Goal: Task Accomplishment & Management: Use online tool/utility

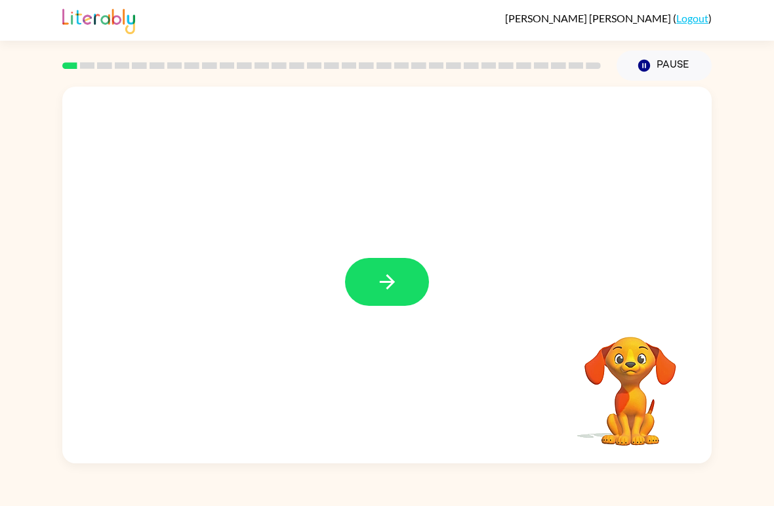
click at [369, 272] on button "button" at bounding box center [387, 282] width 84 height 48
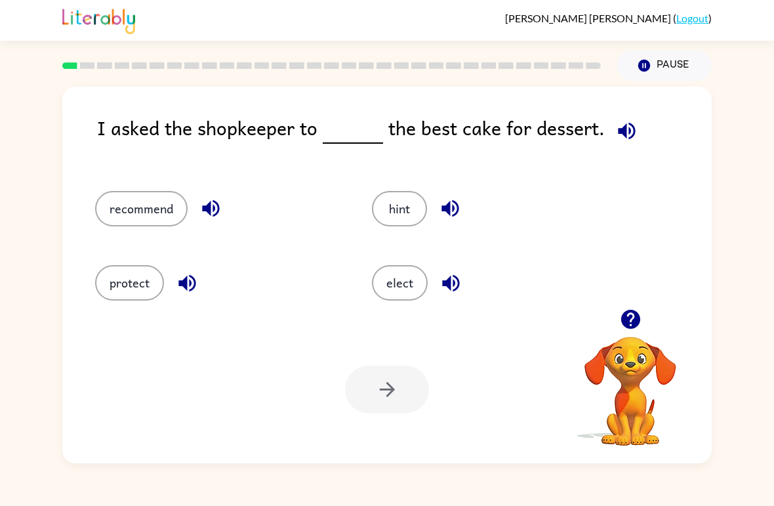
click at [335, 123] on span at bounding box center [337, 128] width 5 height 30
click at [168, 209] on button "recommend" at bounding box center [141, 208] width 92 height 35
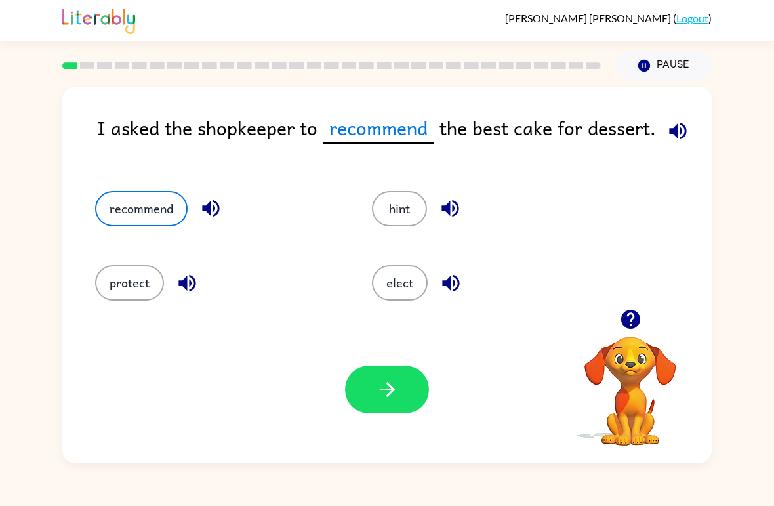
click at [364, 134] on span "recommend" at bounding box center [379, 128] width 112 height 31
click at [392, 409] on button "button" at bounding box center [387, 389] width 84 height 48
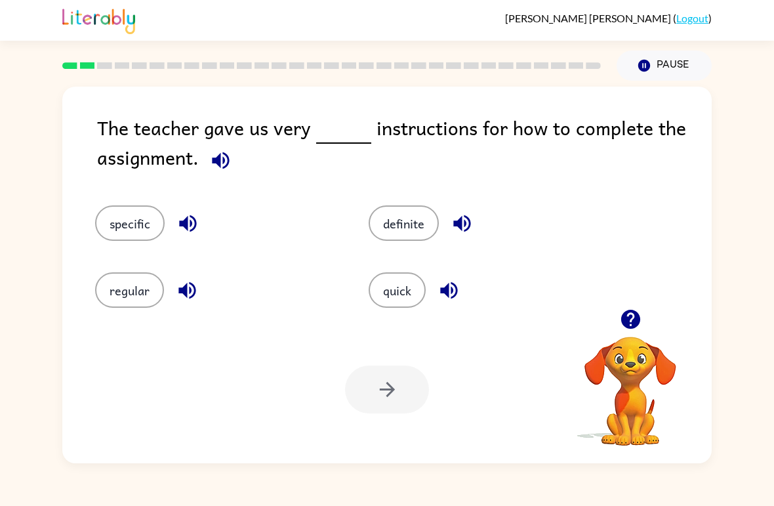
click at [136, 226] on button "specific" at bounding box center [130, 222] width 70 height 35
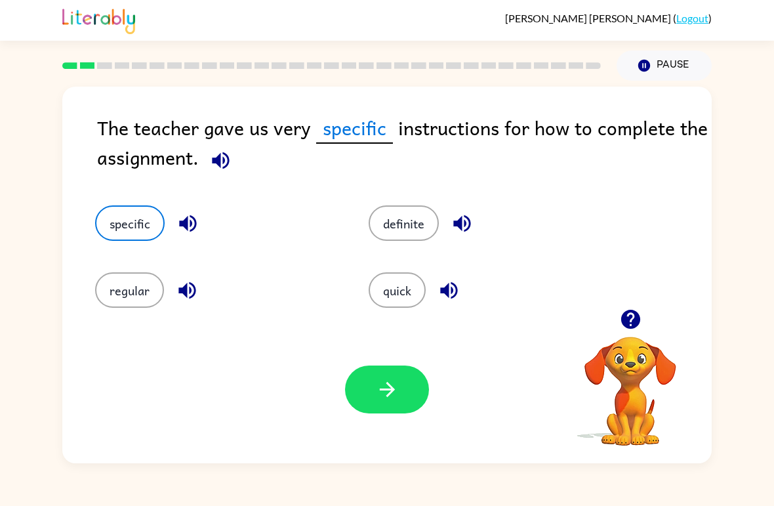
click at [389, 400] on icon "button" at bounding box center [387, 389] width 23 height 23
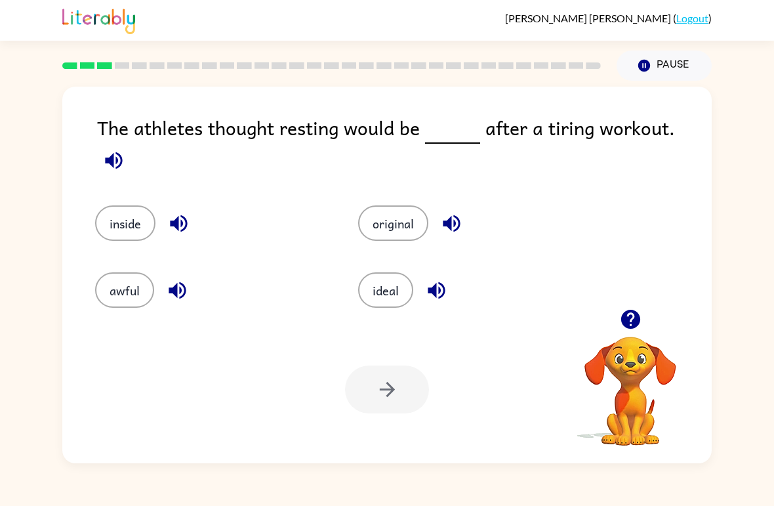
click at [382, 298] on button "ideal" at bounding box center [385, 289] width 55 height 35
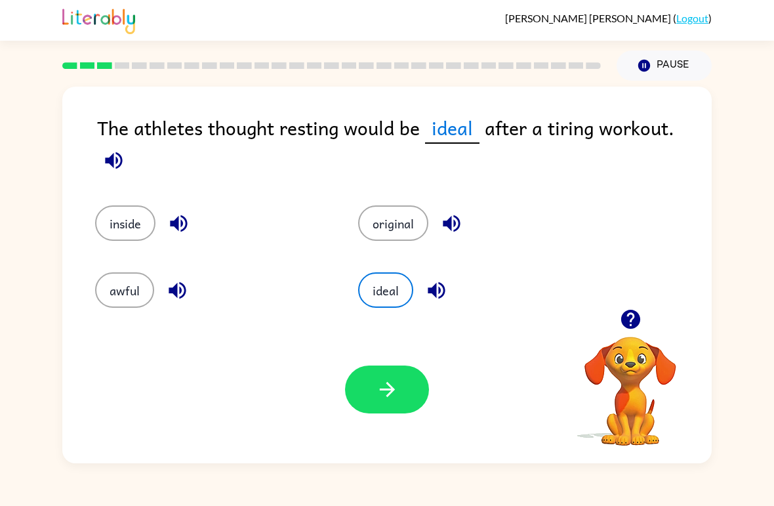
click at [374, 412] on button "button" at bounding box center [387, 389] width 84 height 48
click at [391, 405] on div at bounding box center [387, 389] width 84 height 48
click at [417, 216] on button "original" at bounding box center [393, 222] width 70 height 35
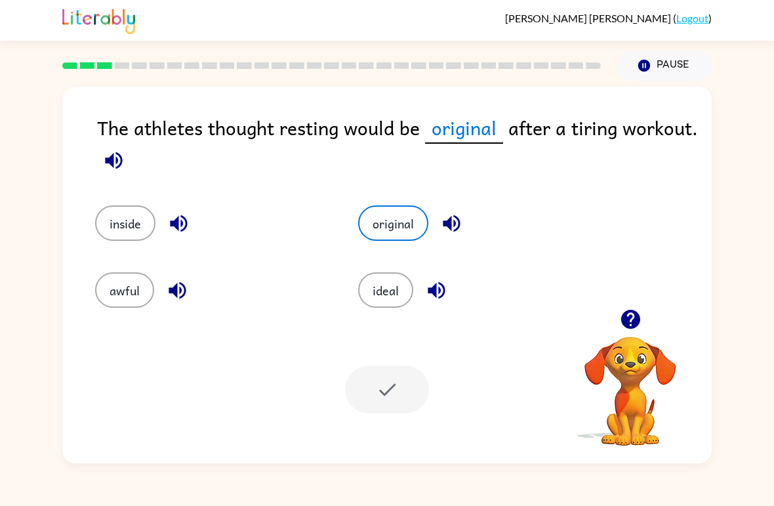
click at [384, 306] on button "ideal" at bounding box center [385, 289] width 55 height 35
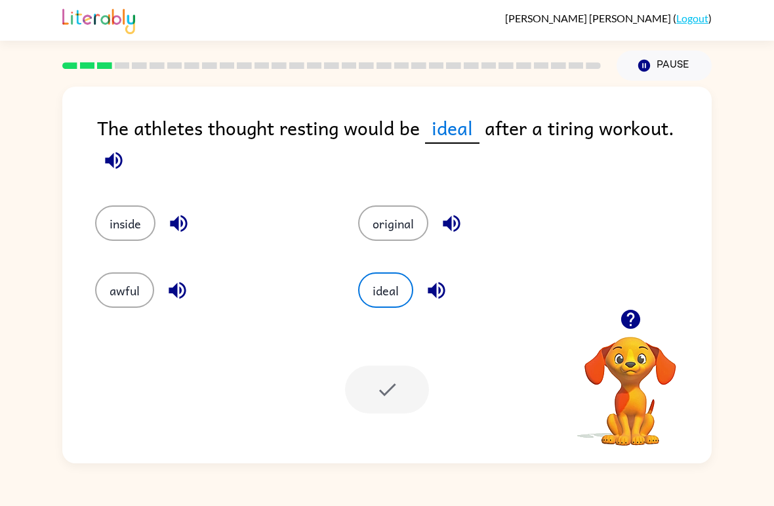
click at [132, 300] on button "awful" at bounding box center [124, 289] width 59 height 35
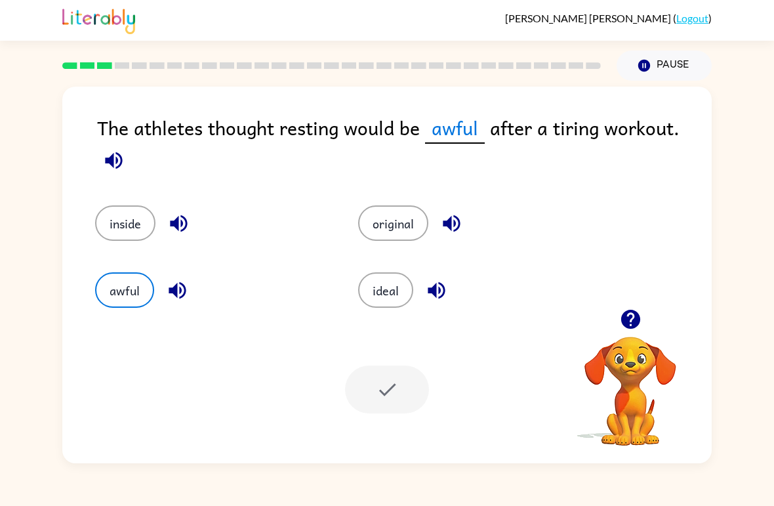
click at [123, 207] on button "inside" at bounding box center [125, 222] width 60 height 35
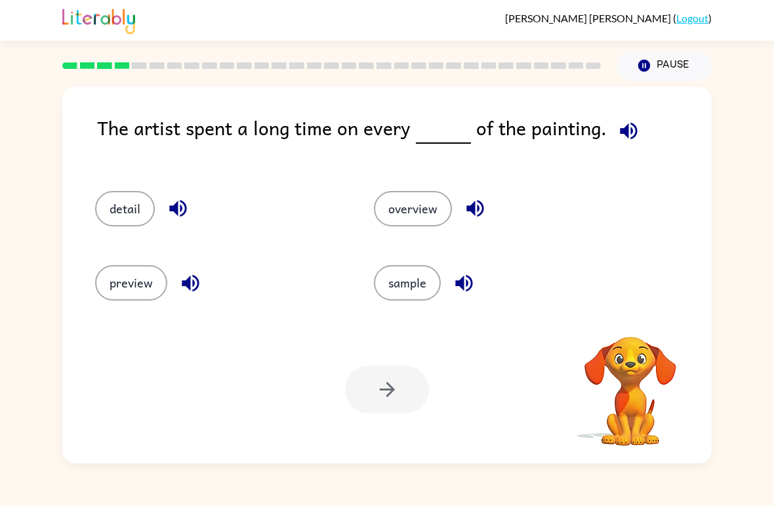
click at [107, 226] on button "detail" at bounding box center [125, 208] width 60 height 35
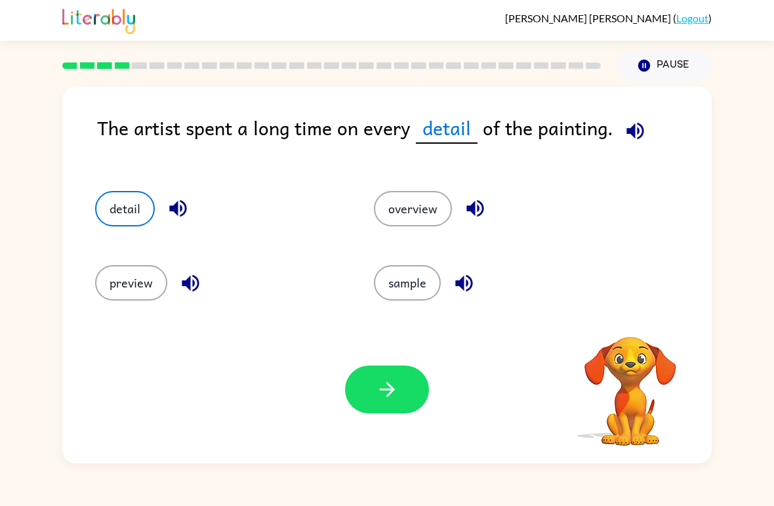
click at [125, 284] on button "preview" at bounding box center [131, 282] width 72 height 35
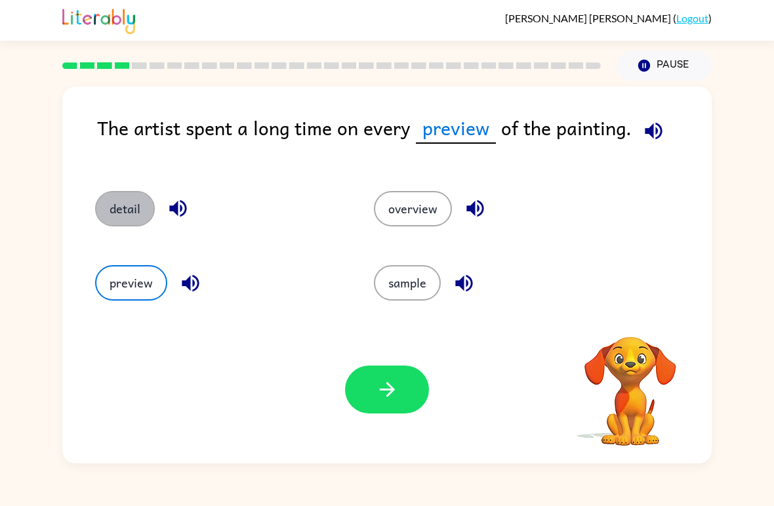
click at [108, 222] on button "detail" at bounding box center [125, 208] width 60 height 35
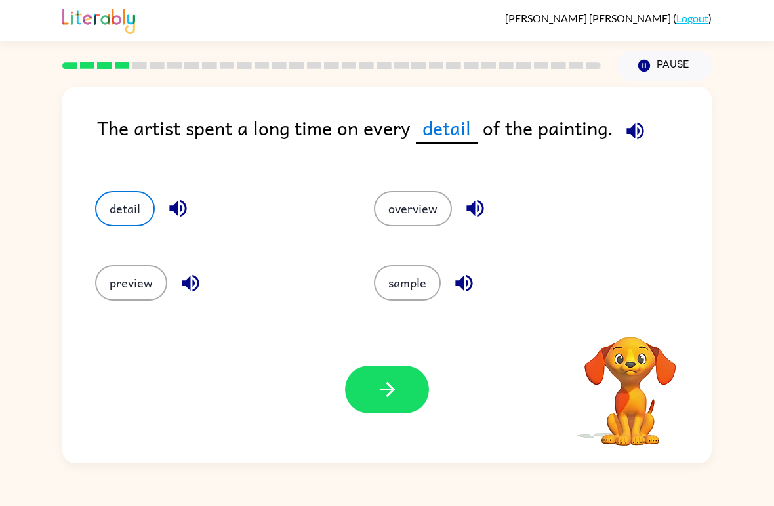
click at [255, 257] on div "preview" at bounding box center [209, 277] width 279 height 74
click at [90, 230] on div "detail" at bounding box center [209, 203] width 279 height 74
click at [384, 408] on button "button" at bounding box center [387, 389] width 84 height 48
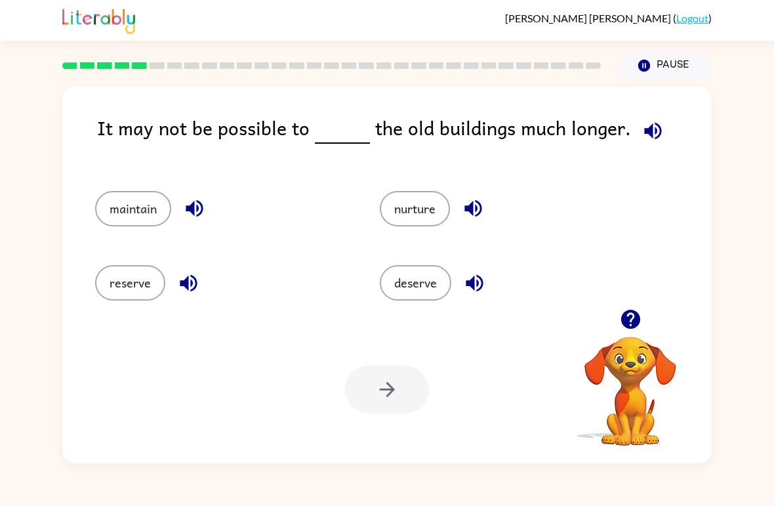
click at [129, 300] on button "reserve" at bounding box center [130, 282] width 70 height 35
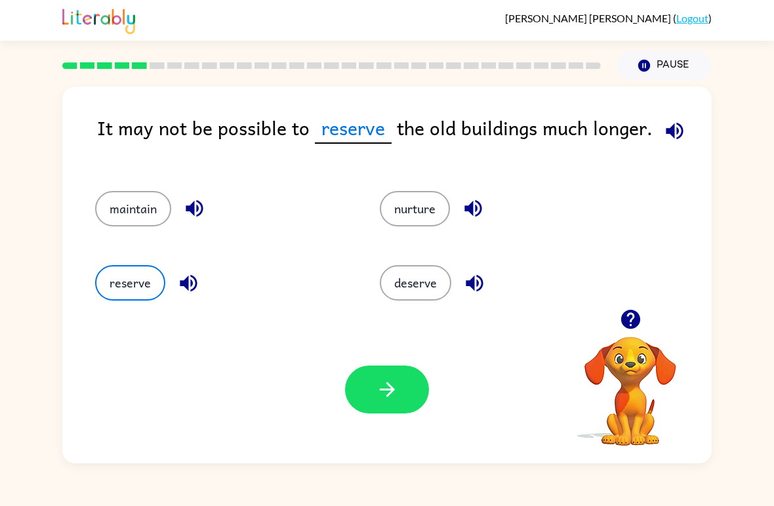
click at [424, 292] on button "deserve" at bounding box center [415, 282] width 71 height 35
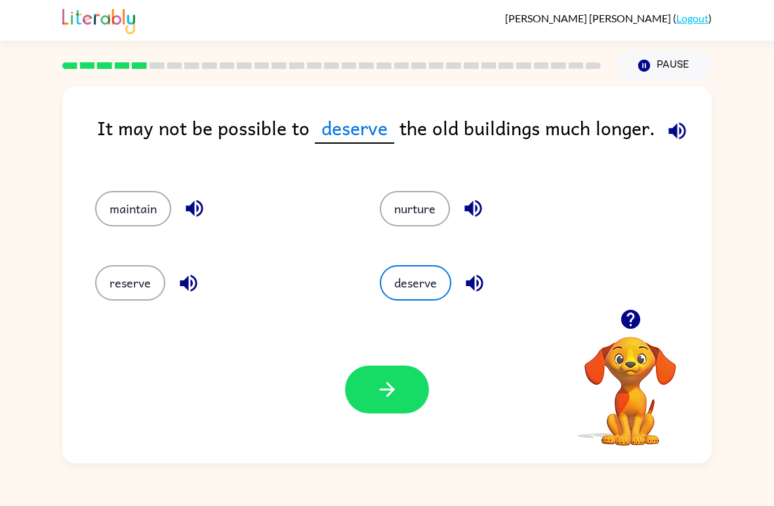
click at [131, 212] on button "maintain" at bounding box center [133, 208] width 76 height 35
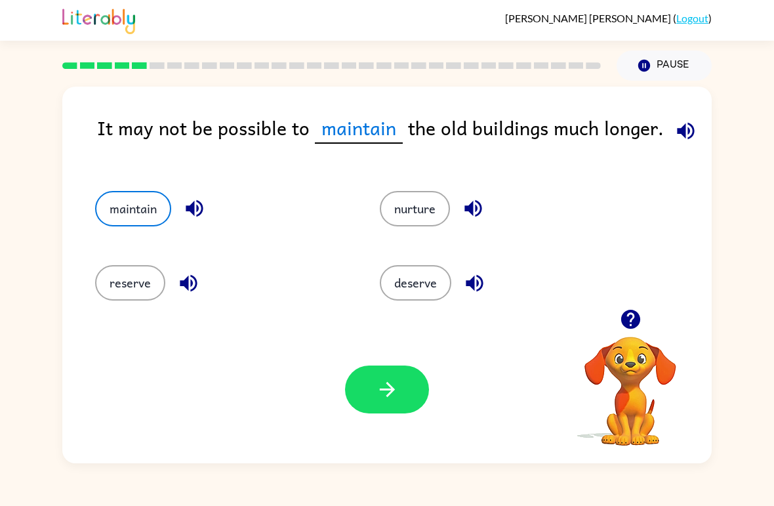
click at [424, 212] on button "nurture" at bounding box center [415, 208] width 70 height 35
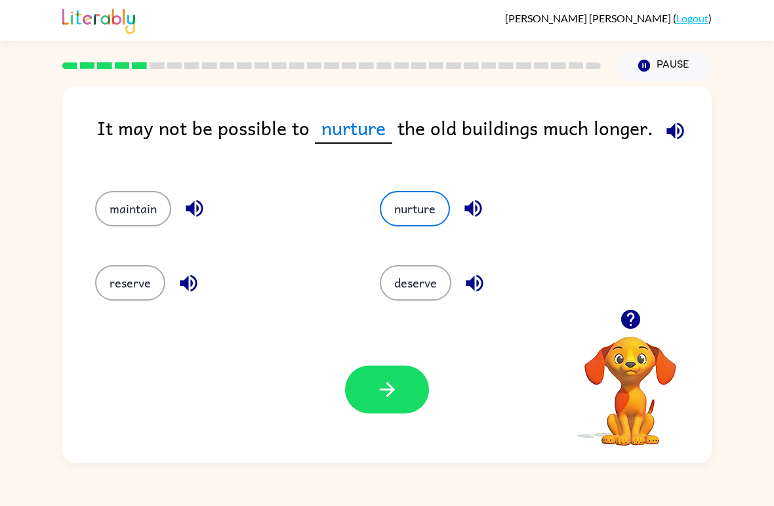
click at [409, 208] on button "nurture" at bounding box center [415, 208] width 70 height 35
click at [138, 300] on button "reserve" at bounding box center [130, 282] width 70 height 35
click at [406, 407] on button "button" at bounding box center [387, 389] width 84 height 48
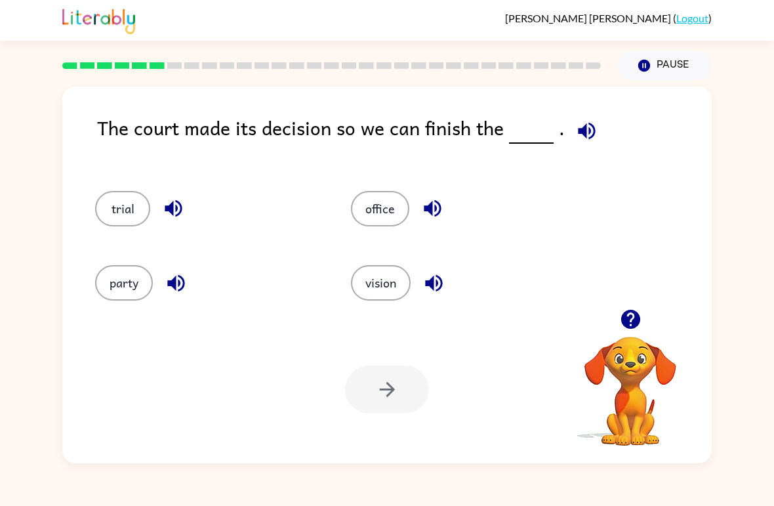
click at [121, 296] on button "party" at bounding box center [124, 282] width 58 height 35
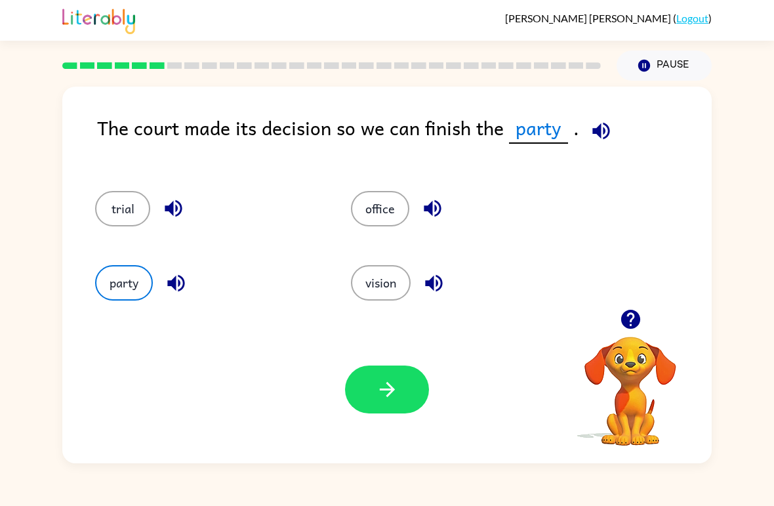
click at [378, 411] on button "button" at bounding box center [387, 389] width 84 height 48
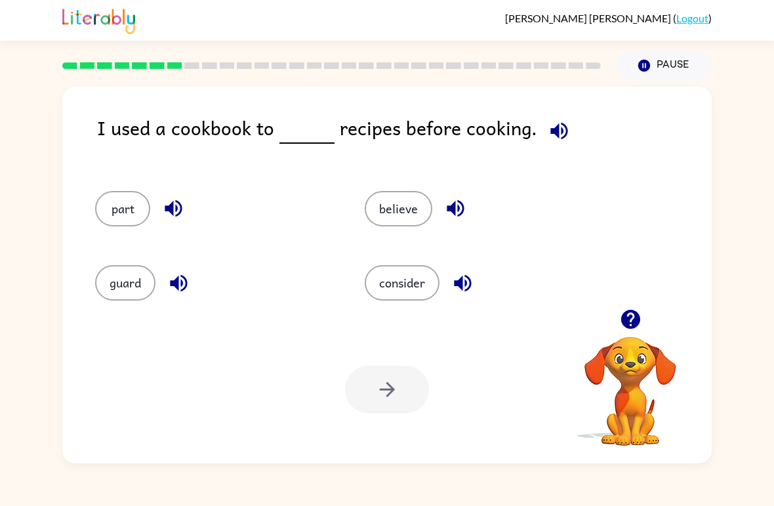
click at [407, 285] on button "consider" at bounding box center [402, 282] width 75 height 35
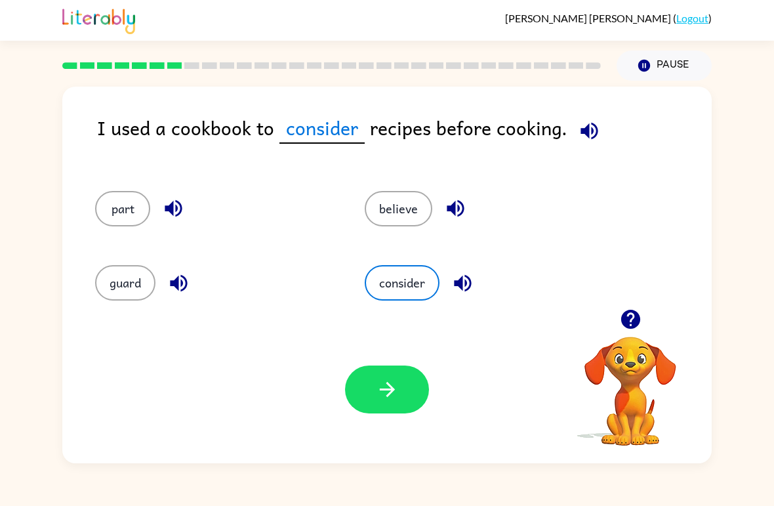
click at [393, 207] on button "believe" at bounding box center [399, 208] width 68 height 35
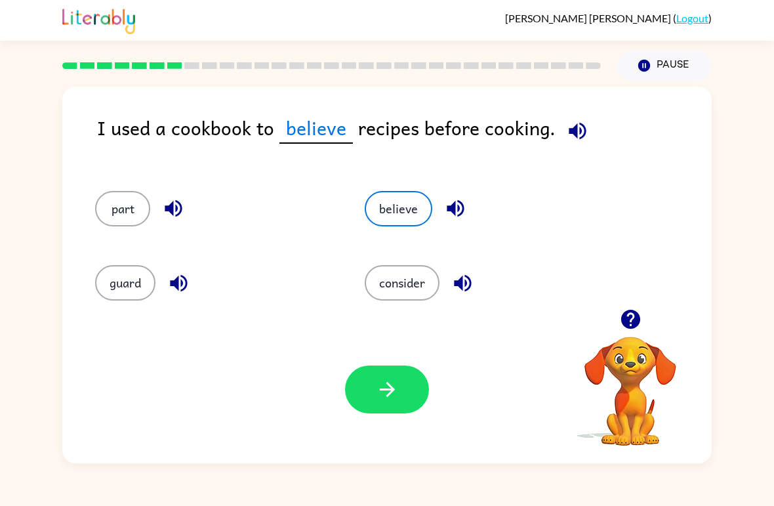
click at [377, 401] on button "button" at bounding box center [387, 389] width 84 height 48
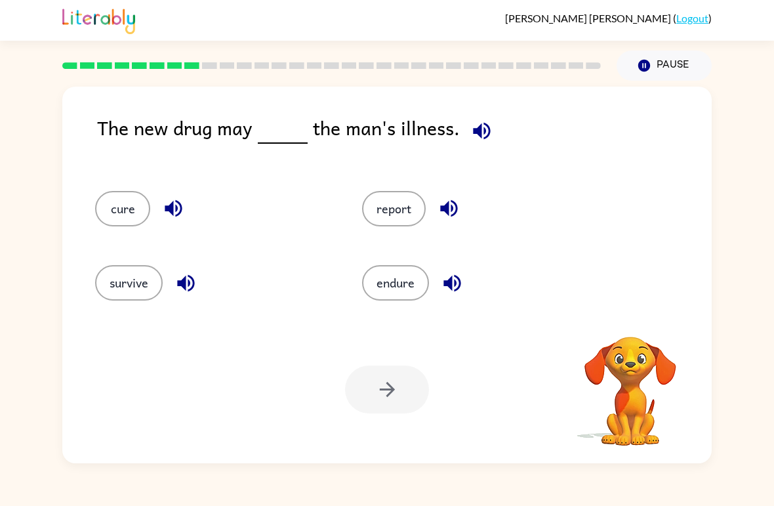
click at [123, 210] on button "cure" at bounding box center [122, 208] width 55 height 35
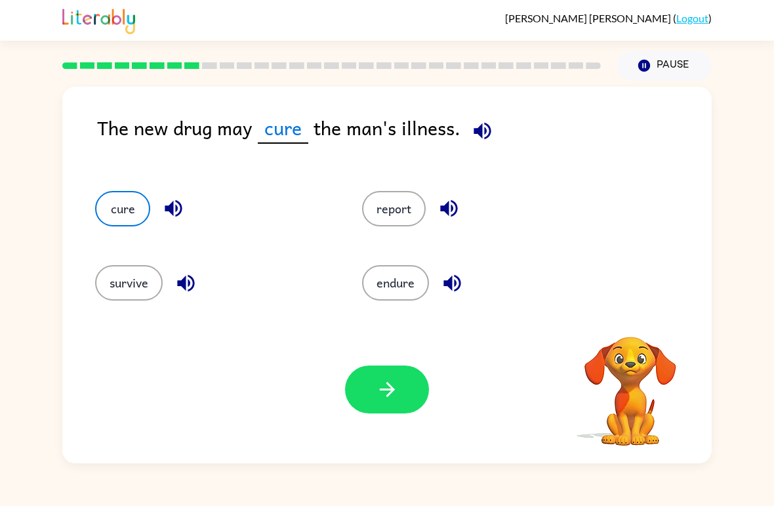
click at [430, 423] on div "Your browser must support playing .mp4 files to use Literably. Please try using…" at bounding box center [386, 389] width 649 height 148
click at [403, 406] on button "button" at bounding box center [387, 389] width 84 height 48
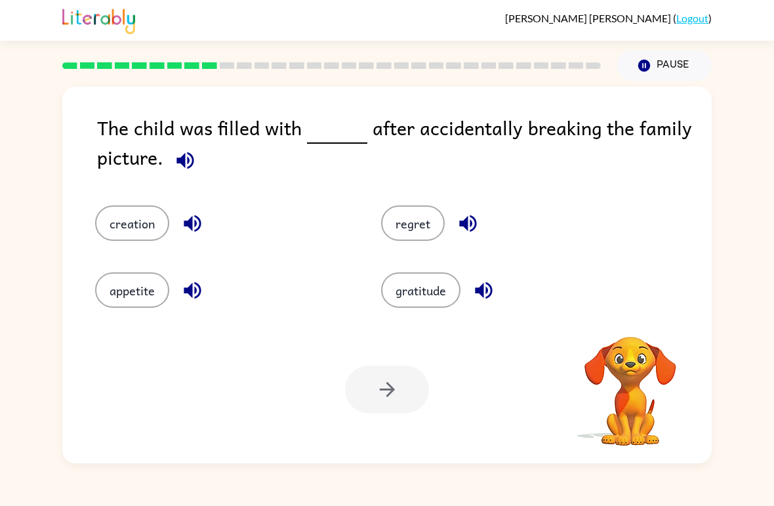
click at [409, 241] on button "regret" at bounding box center [413, 222] width 64 height 35
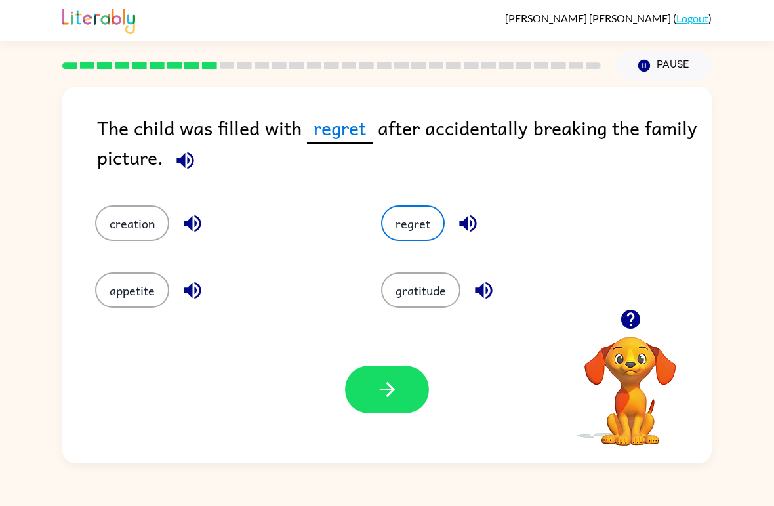
click at [418, 289] on button "gratitude" at bounding box center [420, 289] width 79 height 35
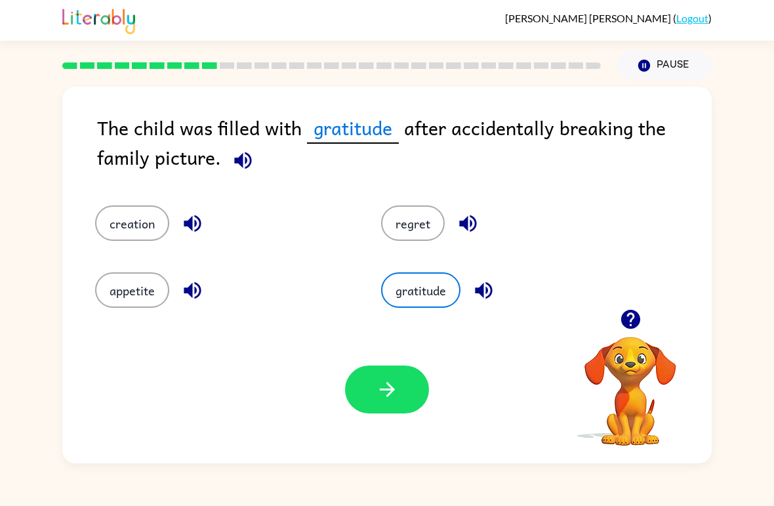
click at [110, 299] on button "appetite" at bounding box center [132, 289] width 74 height 35
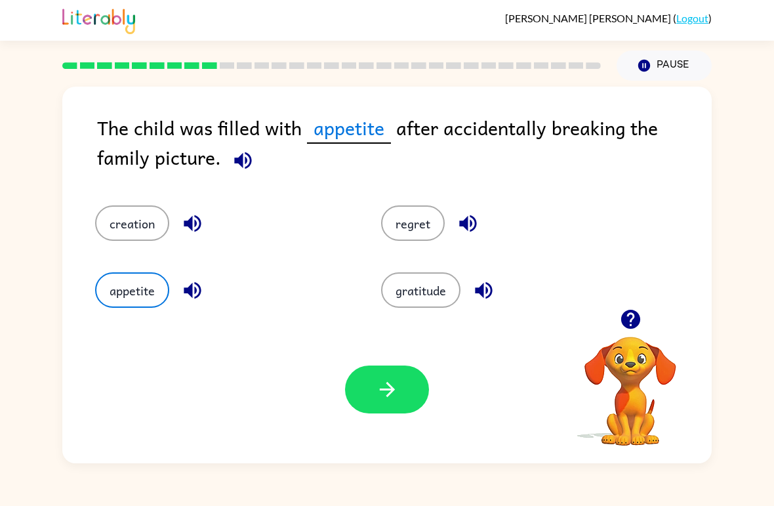
click at [106, 232] on button "creation" at bounding box center [132, 222] width 74 height 35
click at [130, 298] on button "appetite" at bounding box center [132, 289] width 74 height 35
click at [406, 292] on button "gratitude" at bounding box center [420, 289] width 79 height 35
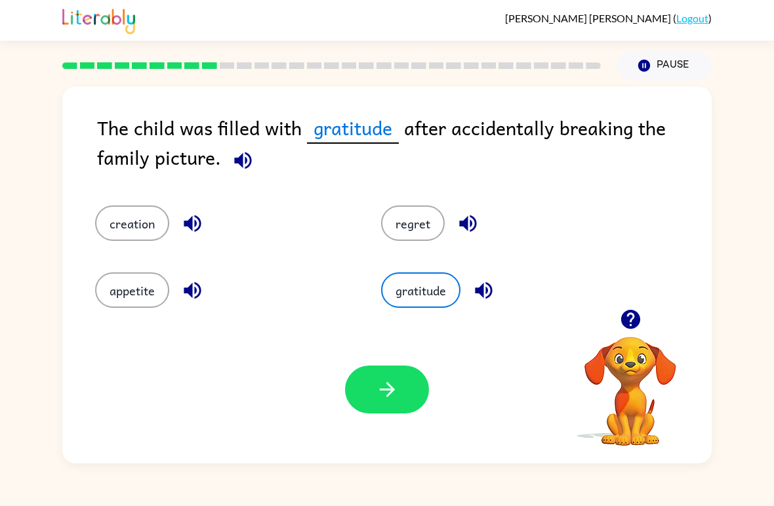
click at [394, 394] on icon "button" at bounding box center [387, 389] width 23 height 23
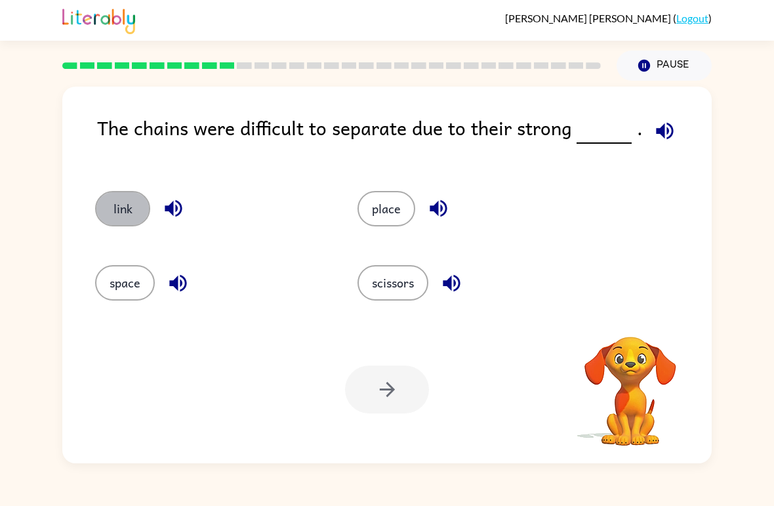
click at [121, 214] on button "link" at bounding box center [122, 208] width 55 height 35
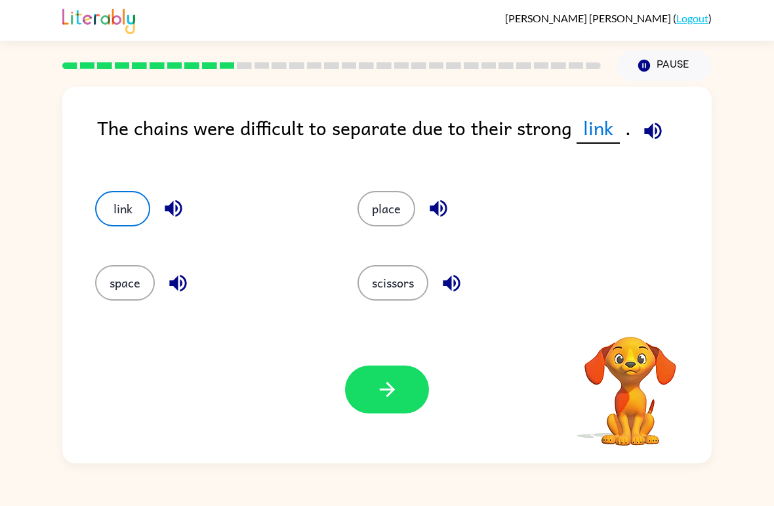
click at [388, 213] on button "place" at bounding box center [386, 208] width 58 height 35
click at [384, 277] on button "scissors" at bounding box center [392, 282] width 71 height 35
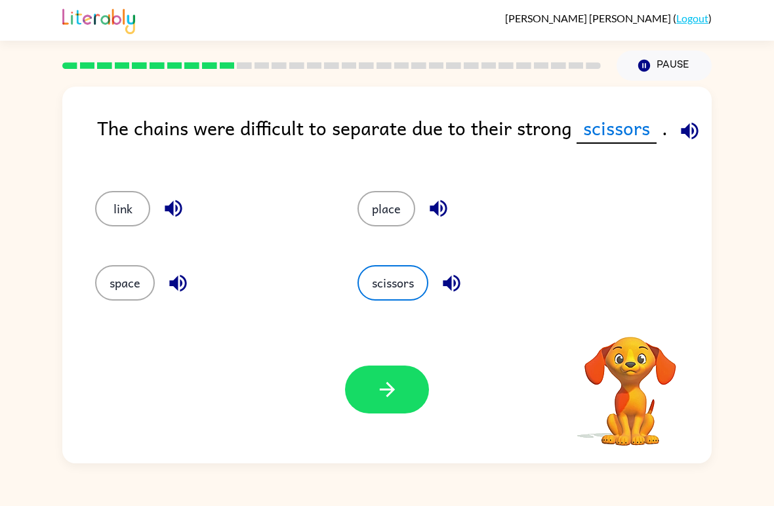
click at [109, 279] on button "space" at bounding box center [125, 282] width 60 height 35
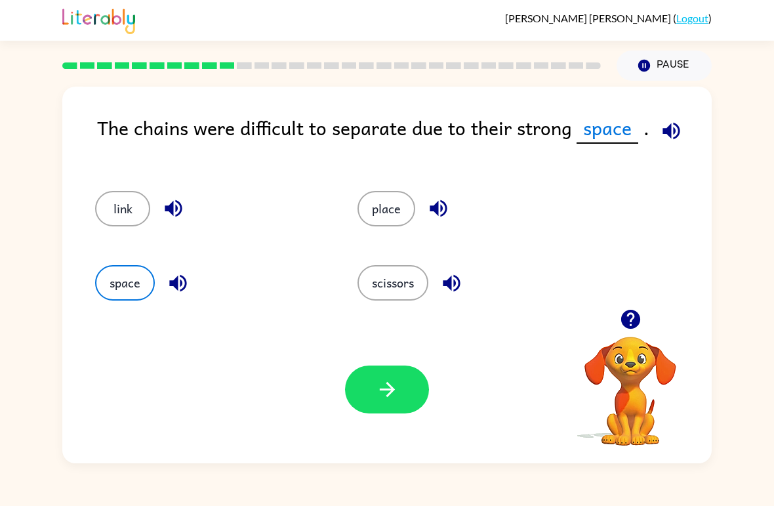
click at [371, 189] on div "place" at bounding box center [464, 203] width 262 height 74
click at [409, 214] on button "place" at bounding box center [386, 208] width 58 height 35
click at [384, 370] on button "button" at bounding box center [387, 389] width 84 height 48
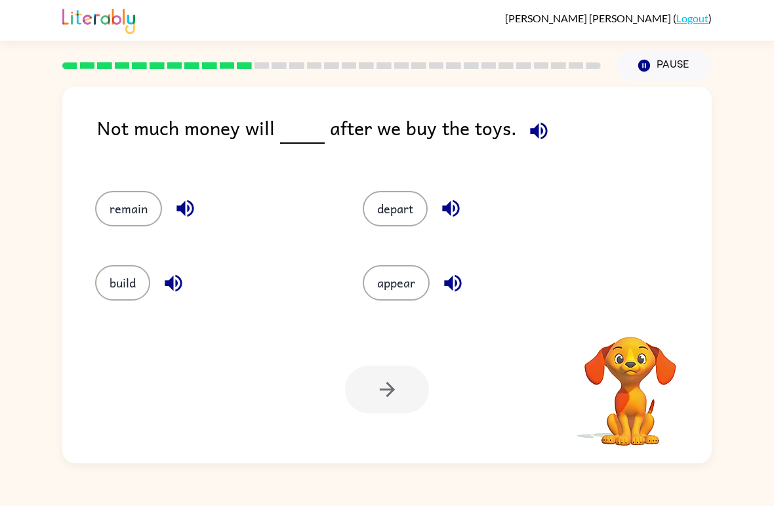
click at [121, 205] on button "remain" at bounding box center [128, 208] width 67 height 35
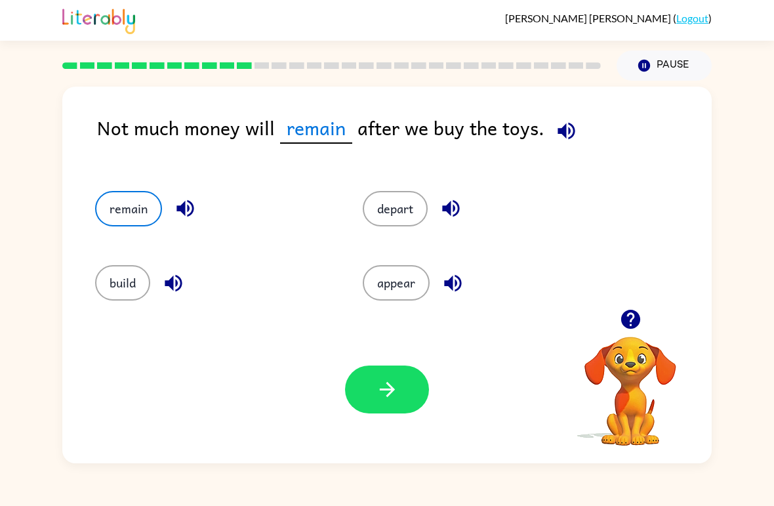
click at [395, 407] on button "button" at bounding box center [387, 389] width 84 height 48
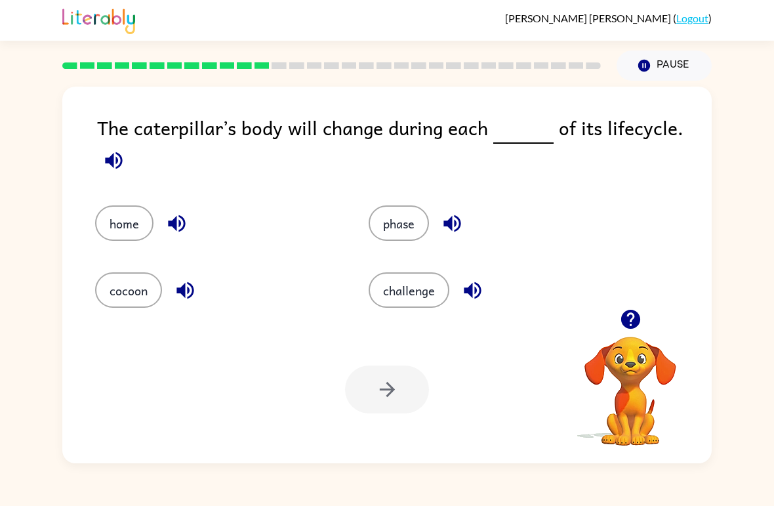
click at [399, 285] on button "challenge" at bounding box center [409, 289] width 81 height 35
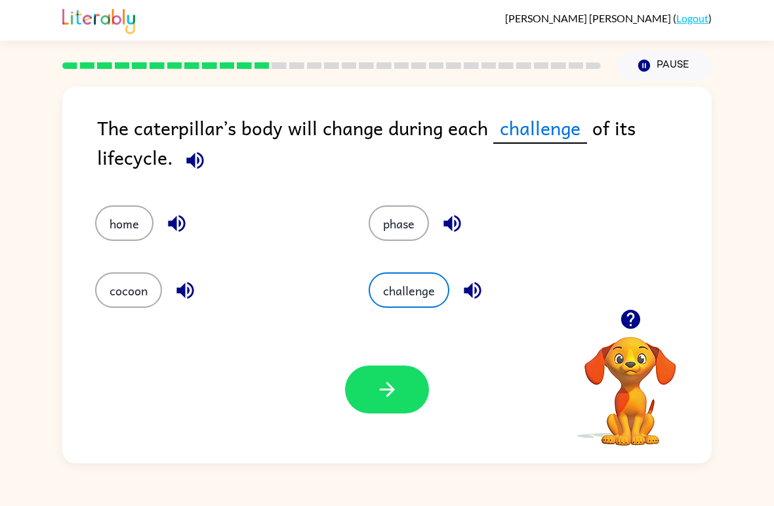
click at [399, 201] on div "phase" at bounding box center [481, 213] width 274 height 67
click at [384, 211] on button "phase" at bounding box center [399, 222] width 60 height 35
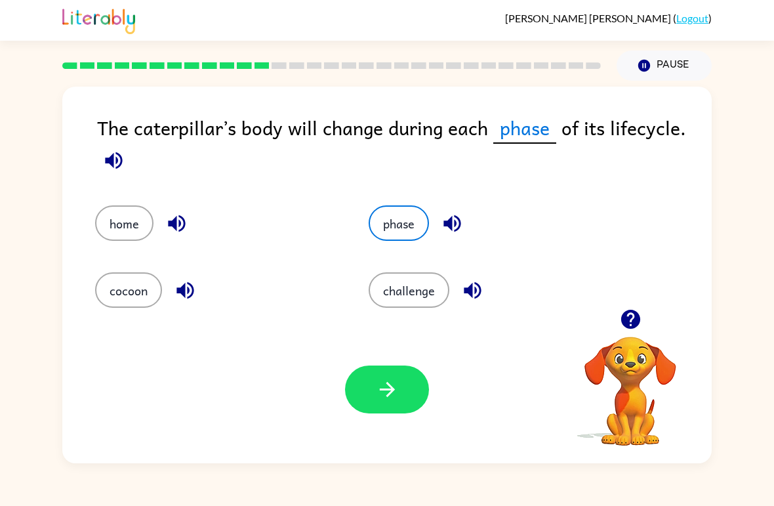
click at [405, 375] on button "button" at bounding box center [387, 389] width 84 height 48
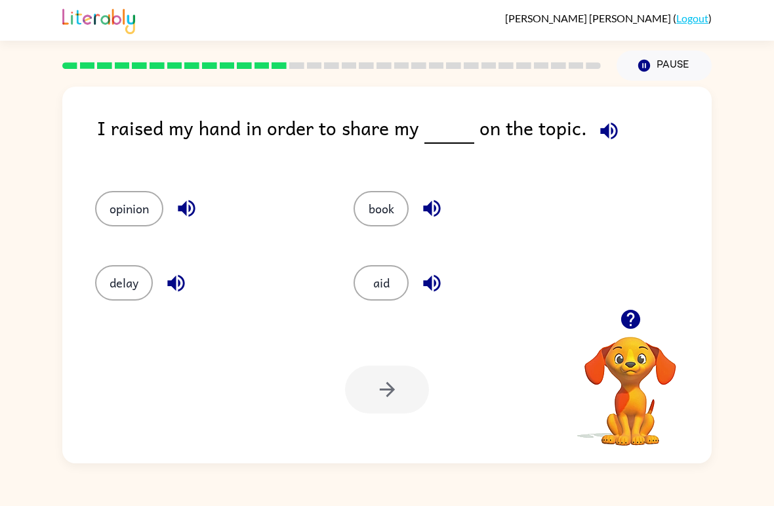
click at [149, 214] on button "opinion" at bounding box center [129, 208] width 68 height 35
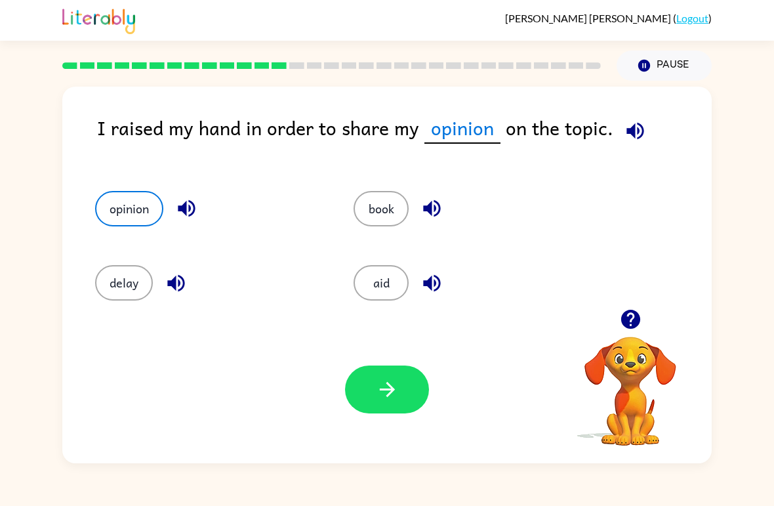
click at [371, 396] on button "button" at bounding box center [387, 389] width 84 height 48
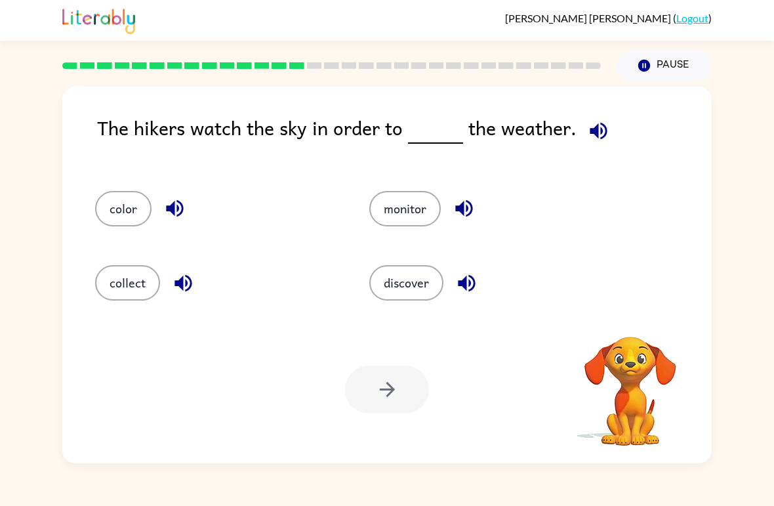
click at [108, 196] on button "color" at bounding box center [123, 208] width 56 height 35
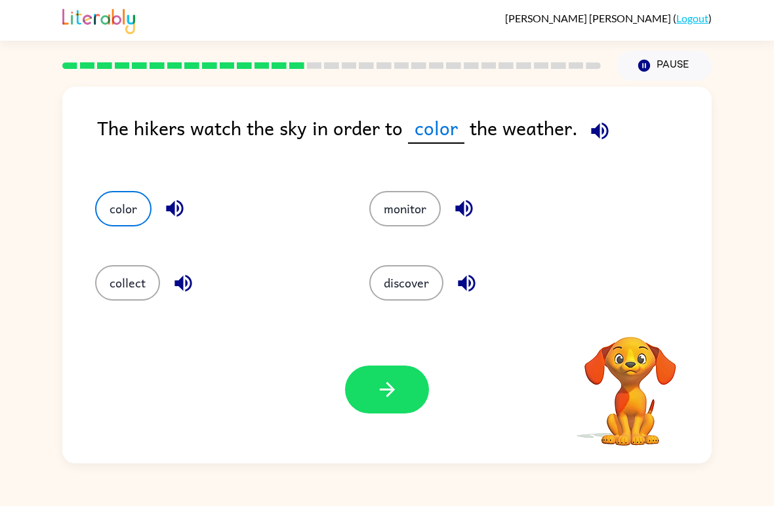
click at [123, 310] on div "collect" at bounding box center [207, 277] width 274 height 74
click at [127, 283] on button "collect" at bounding box center [127, 282] width 65 height 35
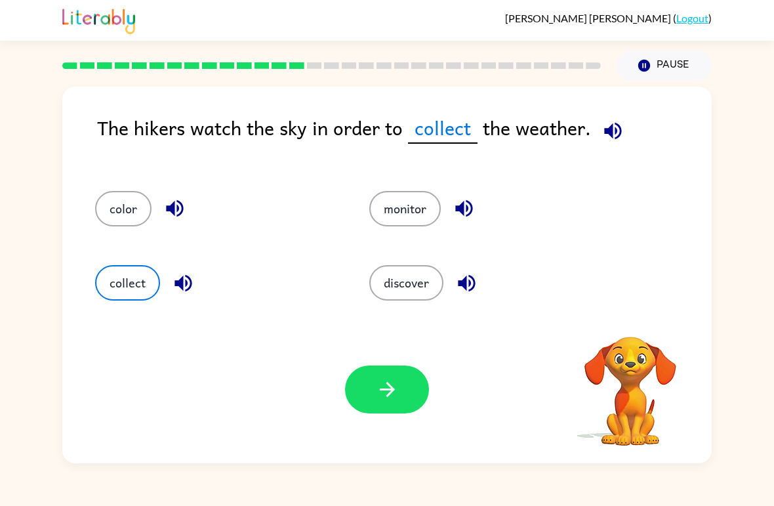
click at [127, 215] on button "color" at bounding box center [123, 208] width 56 height 35
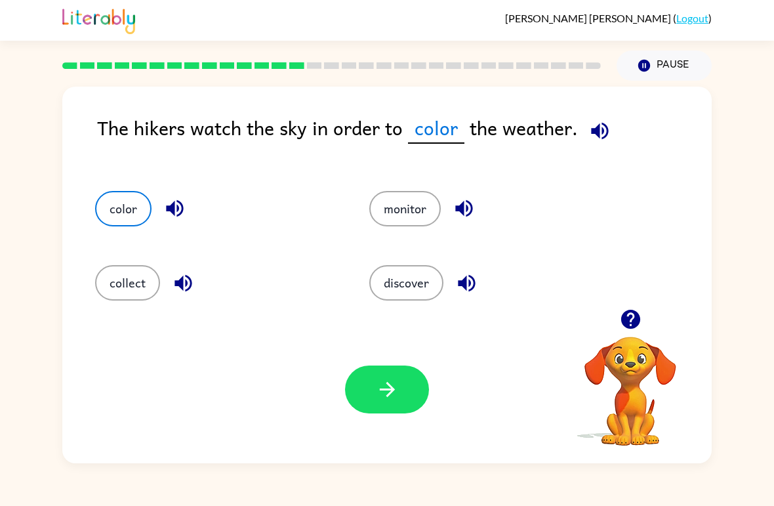
click at [130, 293] on button "collect" at bounding box center [127, 282] width 65 height 35
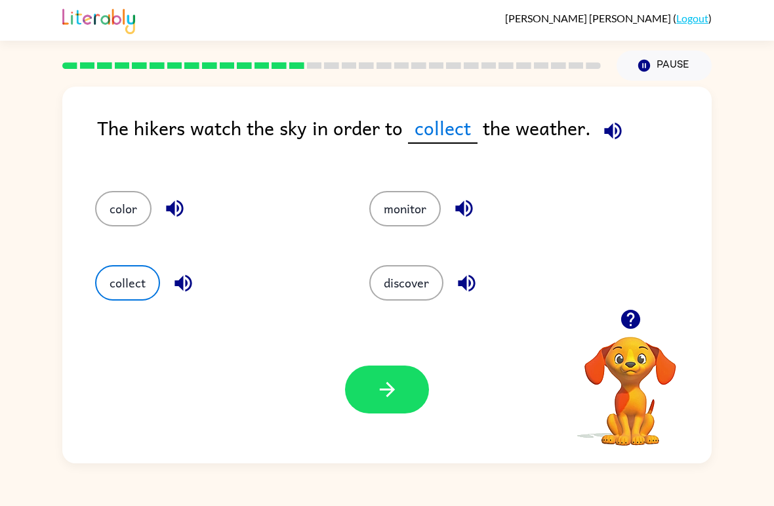
click at [376, 388] on icon "button" at bounding box center [387, 389] width 23 height 23
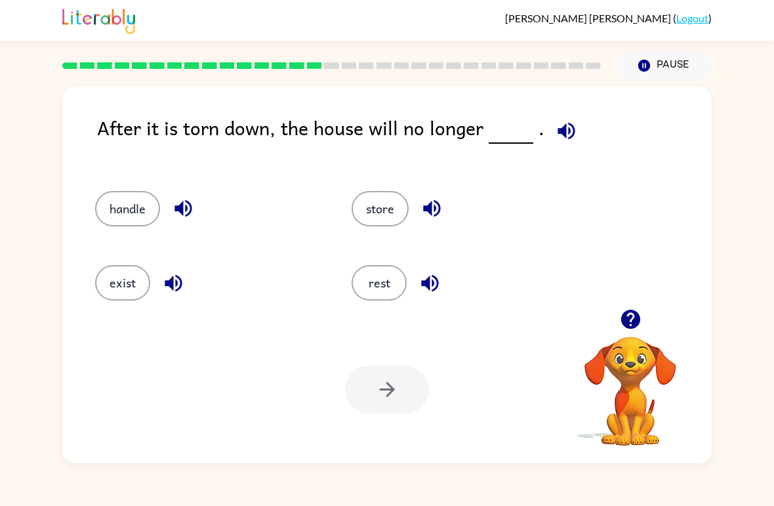
click at [125, 207] on button "handle" at bounding box center [127, 208] width 65 height 35
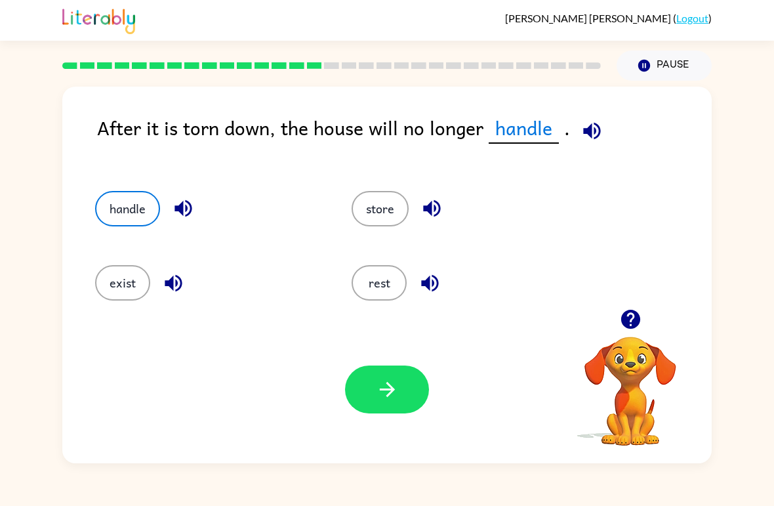
click at [373, 396] on button "button" at bounding box center [387, 389] width 84 height 48
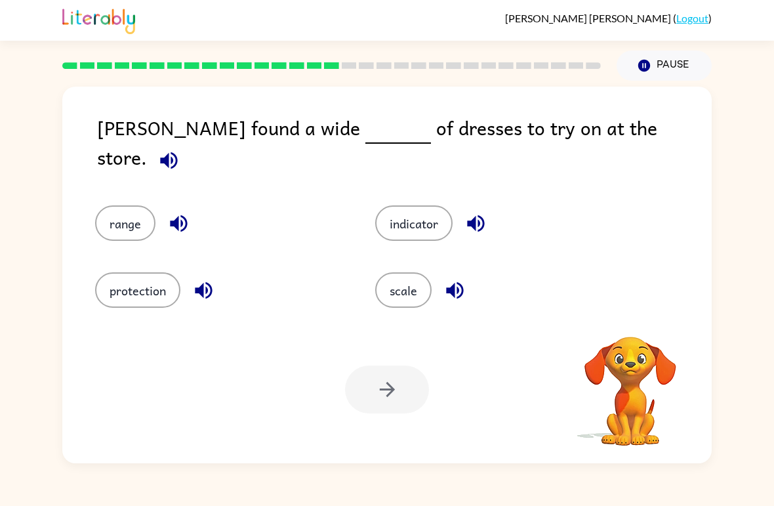
click at [404, 300] on button "scale" at bounding box center [403, 289] width 56 height 35
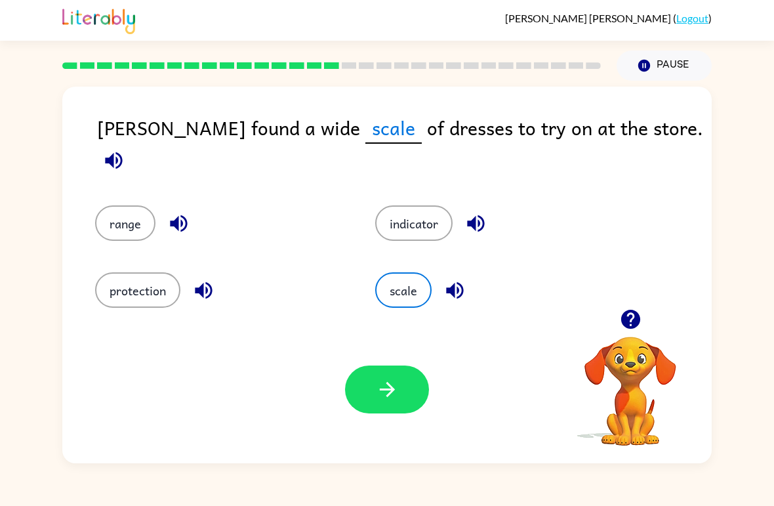
click at [113, 205] on button "range" at bounding box center [125, 222] width 60 height 35
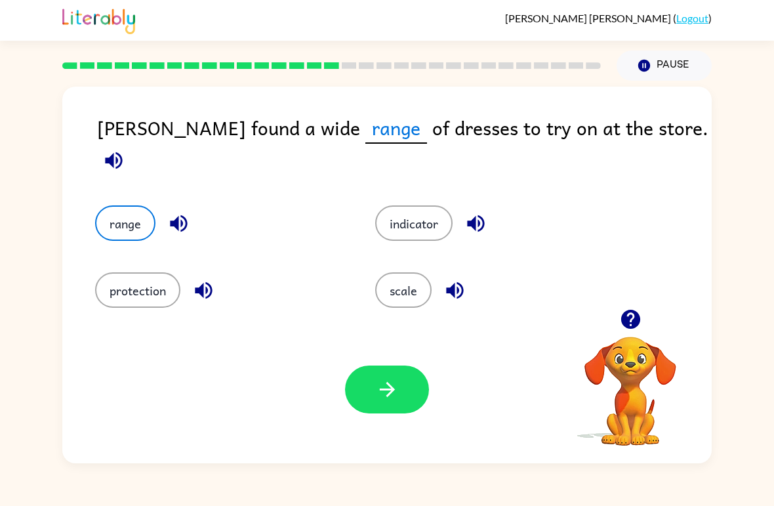
click at [367, 388] on button "button" at bounding box center [387, 389] width 84 height 48
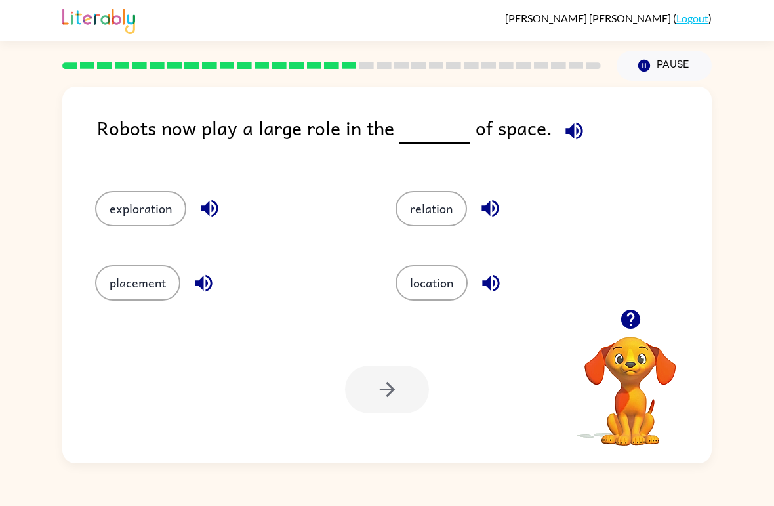
click at [418, 211] on button "relation" at bounding box center [431, 208] width 71 height 35
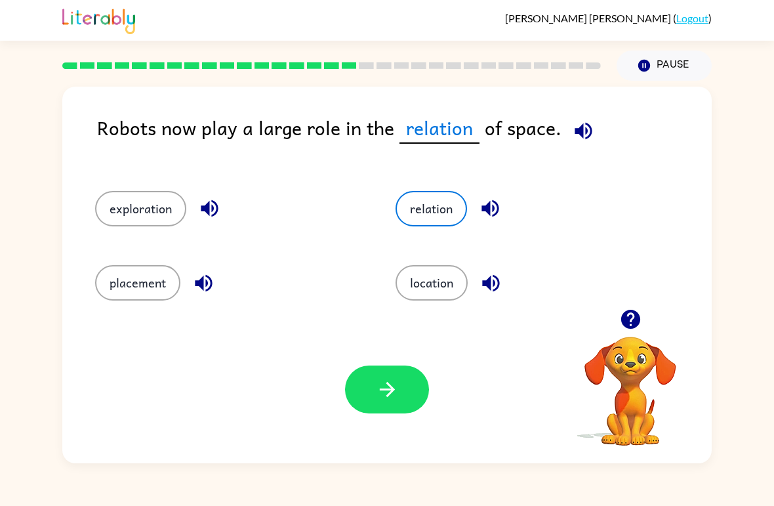
click at [444, 298] on button "location" at bounding box center [432, 282] width 72 height 35
click at [138, 283] on button "placement" at bounding box center [137, 282] width 85 height 35
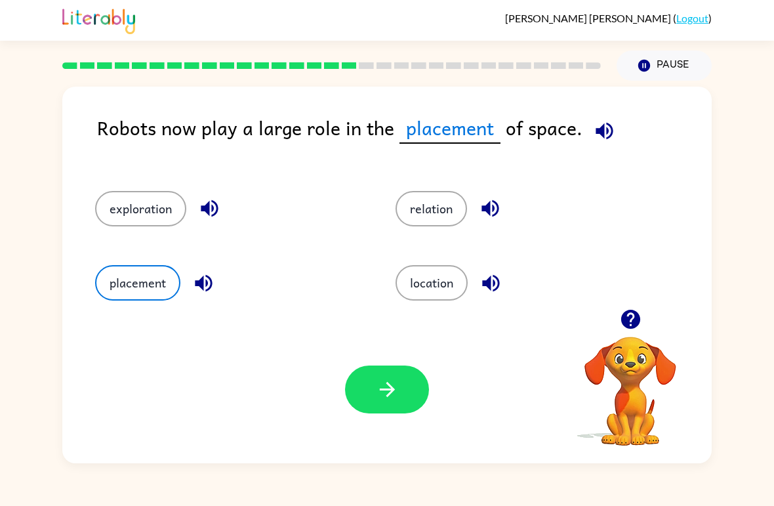
click at [136, 197] on button "exploration" at bounding box center [140, 208] width 91 height 35
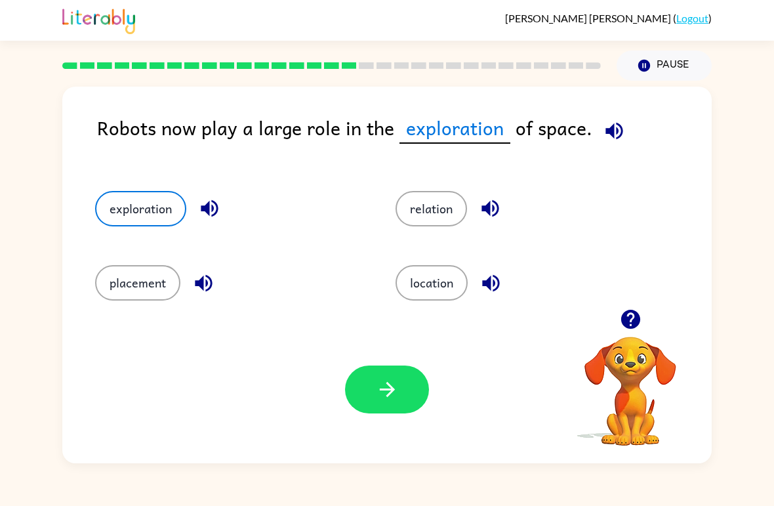
click at [405, 210] on button "relation" at bounding box center [431, 208] width 71 height 35
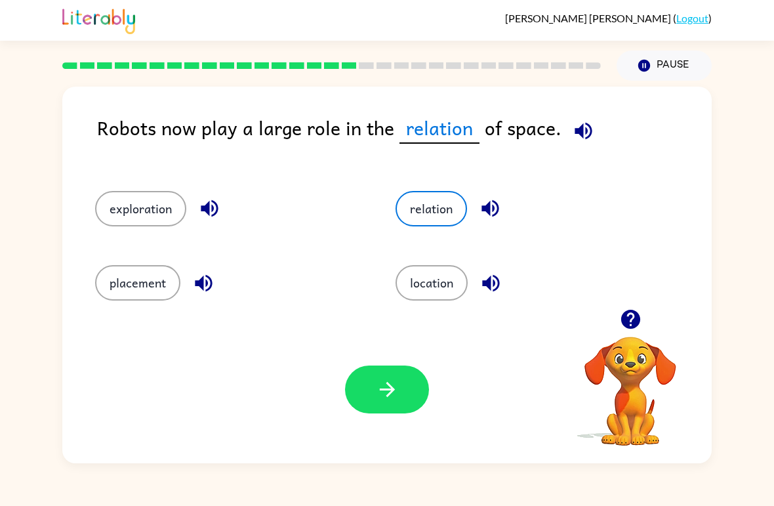
click at [387, 396] on icon "button" at bounding box center [386, 389] width 15 height 15
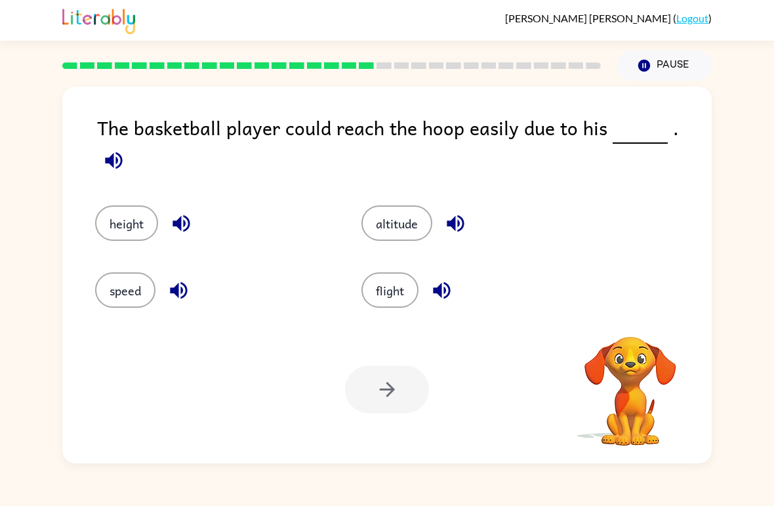
click at [386, 279] on button "flight" at bounding box center [389, 289] width 57 height 35
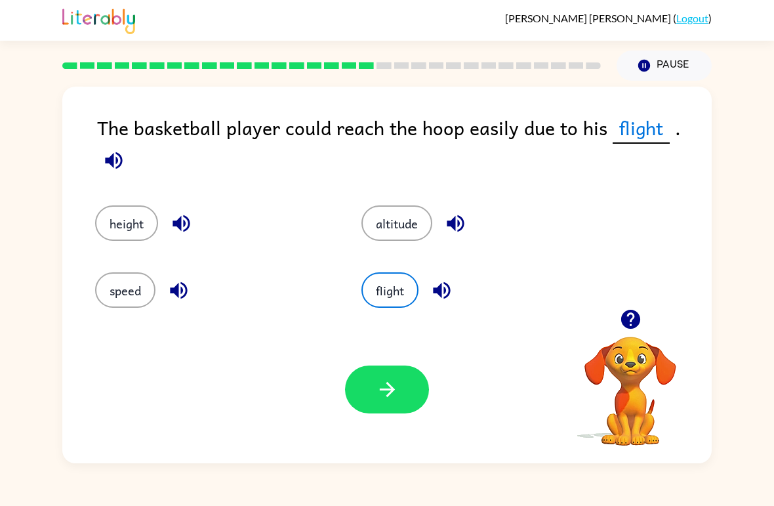
click at [132, 286] on button "speed" at bounding box center [125, 289] width 60 height 35
click at [132, 228] on button "height" at bounding box center [126, 222] width 63 height 35
click at [388, 239] on button "altitude" at bounding box center [396, 222] width 71 height 35
click at [390, 283] on button "flight" at bounding box center [389, 289] width 57 height 35
click at [413, 397] on button "button" at bounding box center [387, 389] width 84 height 48
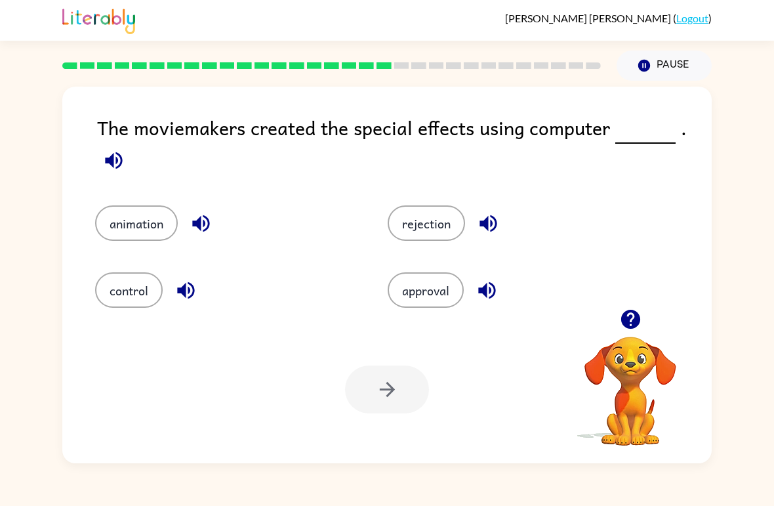
click at [131, 299] on button "control" at bounding box center [129, 289] width 68 height 35
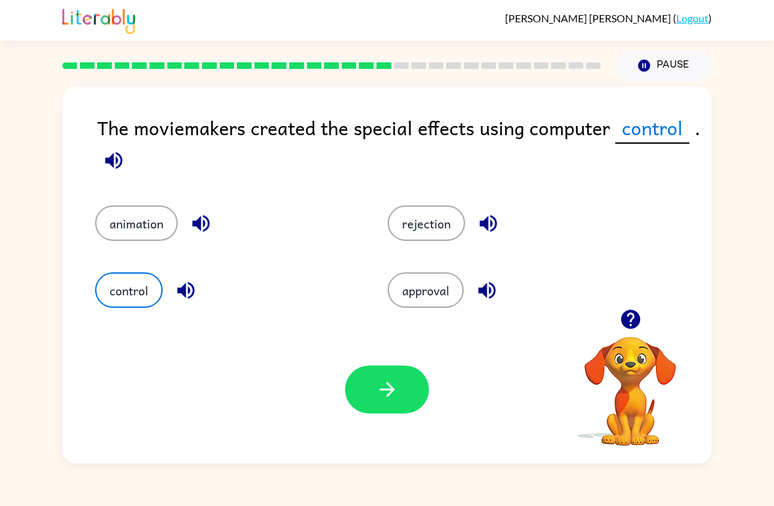
click at [467, 472] on div "[PERSON_NAME] ( Logout ) Pause Pause The moviemakers created the special effect…" at bounding box center [387, 253] width 774 height 506
click at [418, 382] on button "button" at bounding box center [387, 389] width 84 height 48
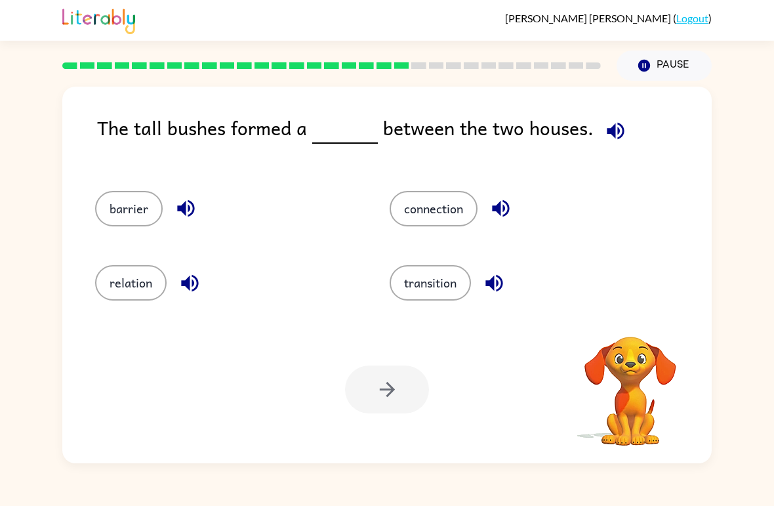
click at [119, 214] on button "barrier" at bounding box center [129, 208] width 68 height 35
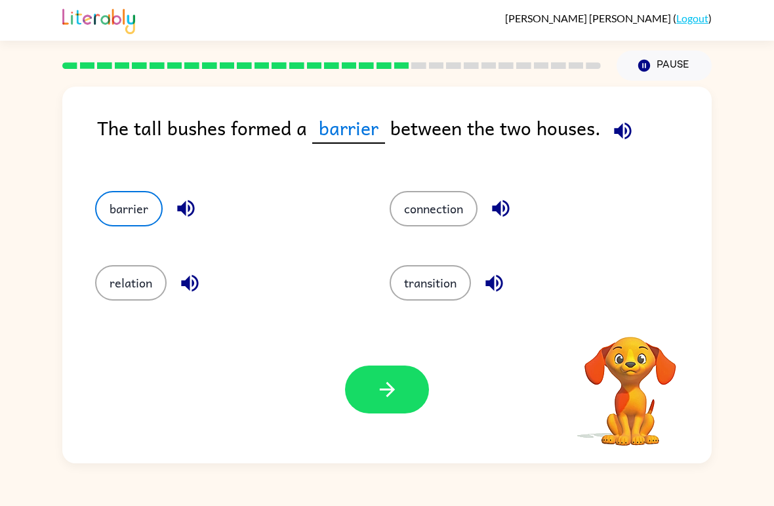
click at [134, 277] on button "relation" at bounding box center [130, 282] width 71 height 35
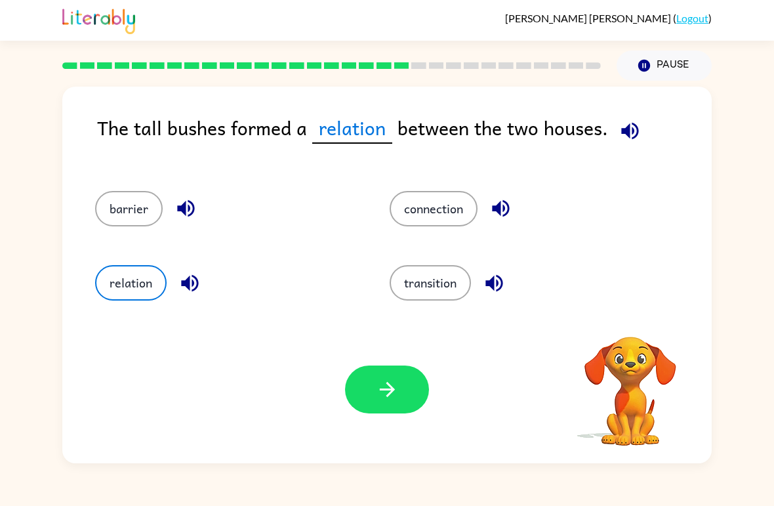
click at [449, 199] on button "connection" at bounding box center [434, 208] width 88 height 35
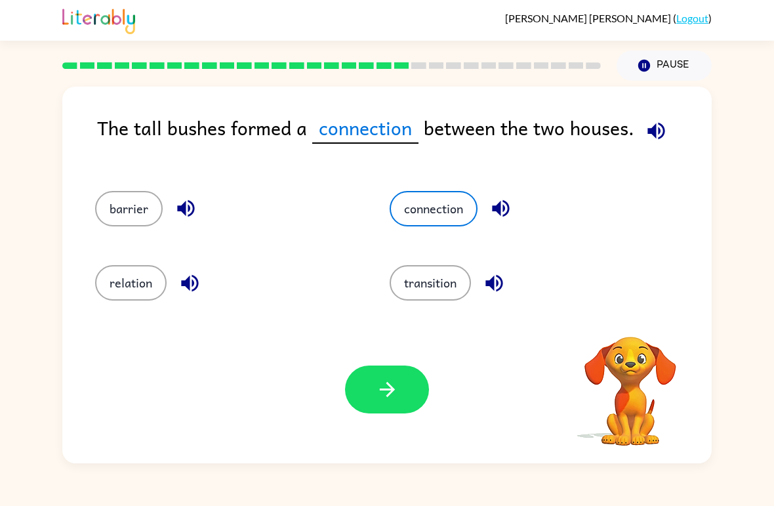
click at [446, 298] on button "transition" at bounding box center [430, 282] width 81 height 35
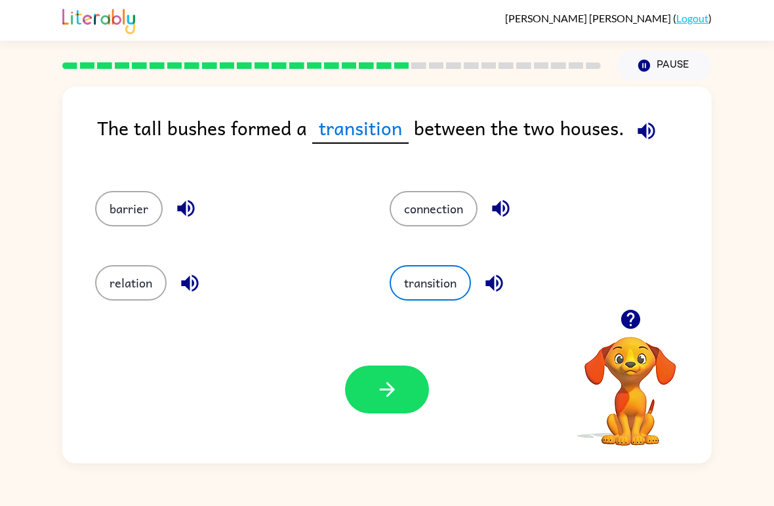
click at [126, 213] on button "barrier" at bounding box center [129, 208] width 68 height 35
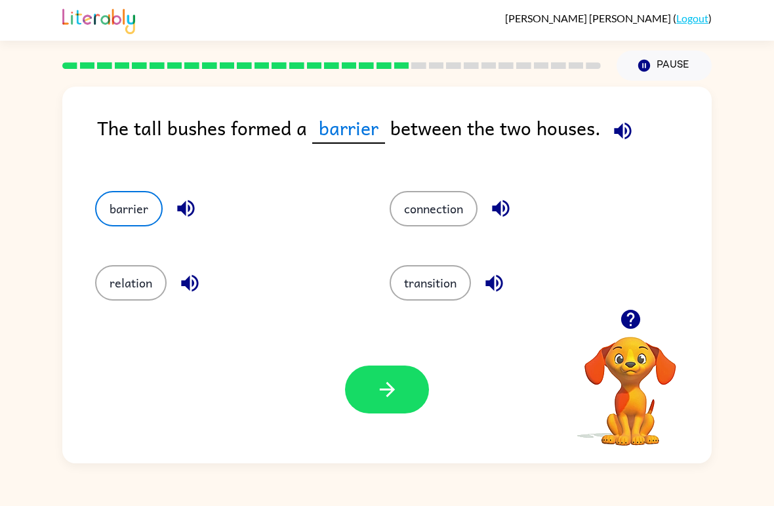
click at [152, 287] on button "relation" at bounding box center [130, 282] width 71 height 35
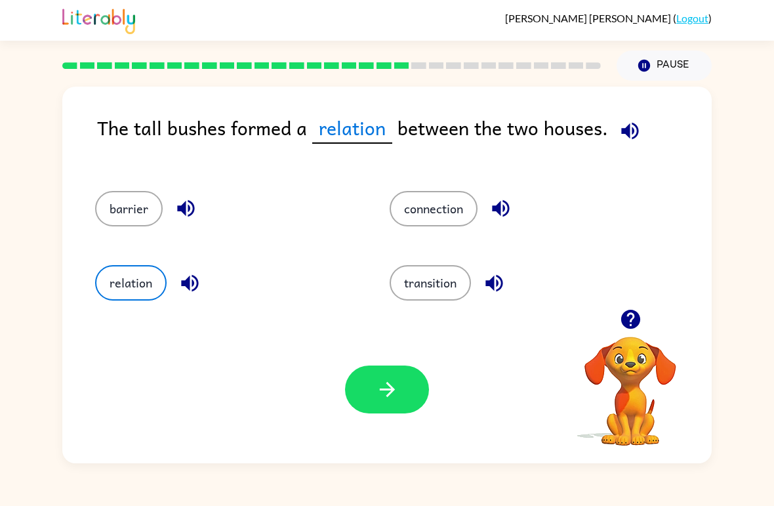
click at [448, 205] on button "connection" at bounding box center [434, 208] width 88 height 35
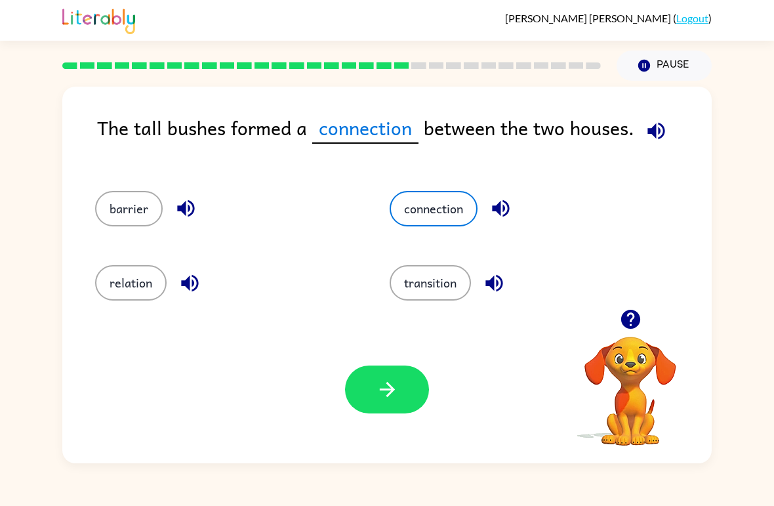
click at [437, 287] on button "transition" at bounding box center [430, 282] width 81 height 35
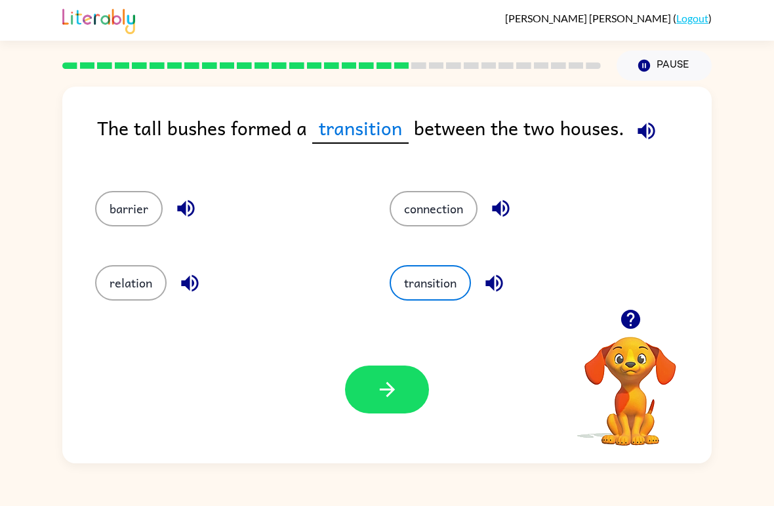
click at [392, 410] on button "button" at bounding box center [387, 389] width 84 height 48
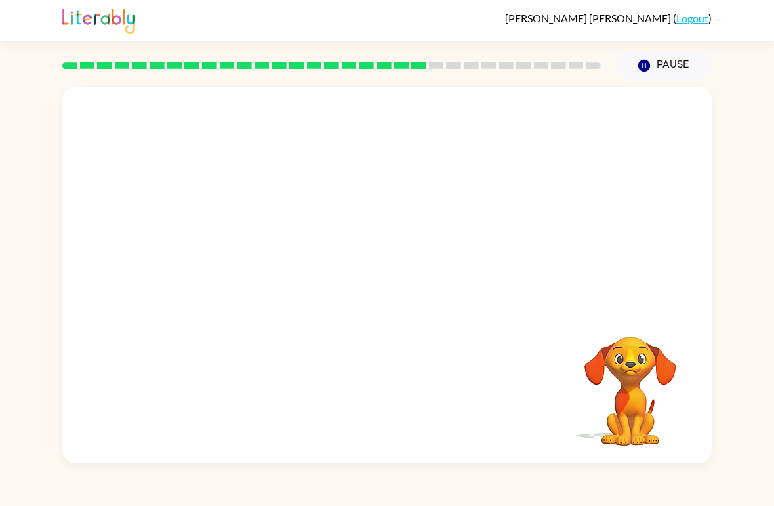
click at [331, 120] on video "Your browser must support playing .mp4 files to use Literably. Please try using…" at bounding box center [386, 198] width 649 height 222
click at [396, 282] on div at bounding box center [387, 282] width 84 height 48
click at [396, 281] on div at bounding box center [387, 282] width 84 height 48
click at [400, 280] on button "button" at bounding box center [387, 282] width 84 height 48
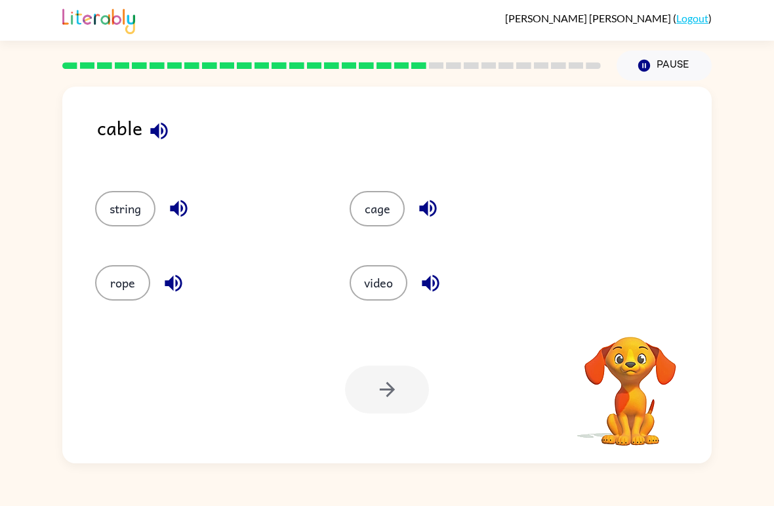
click at [115, 207] on button "string" at bounding box center [125, 208] width 60 height 35
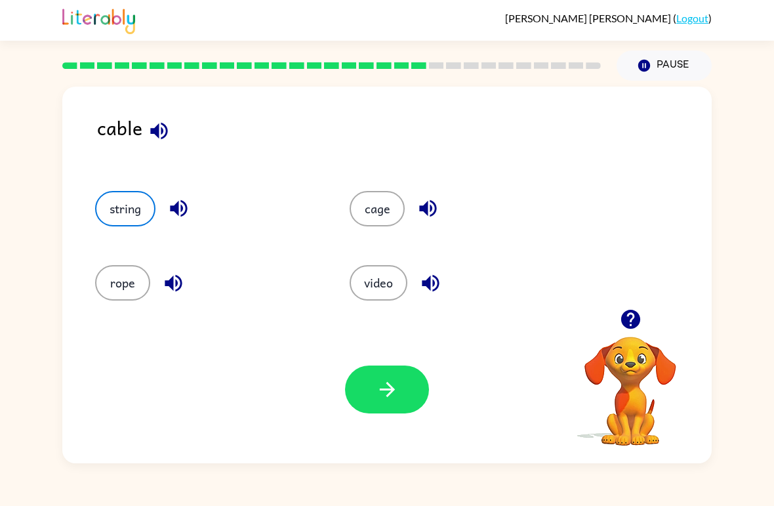
click at [388, 396] on icon "button" at bounding box center [386, 389] width 15 height 15
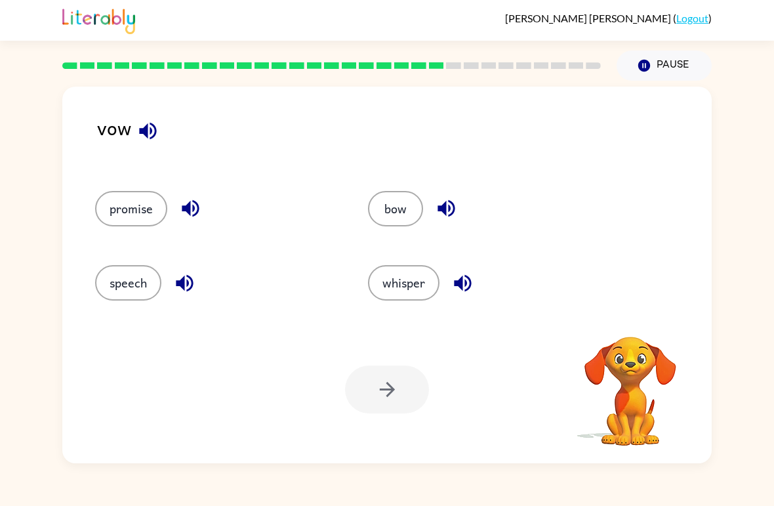
click at [396, 200] on button "bow" at bounding box center [395, 208] width 55 height 35
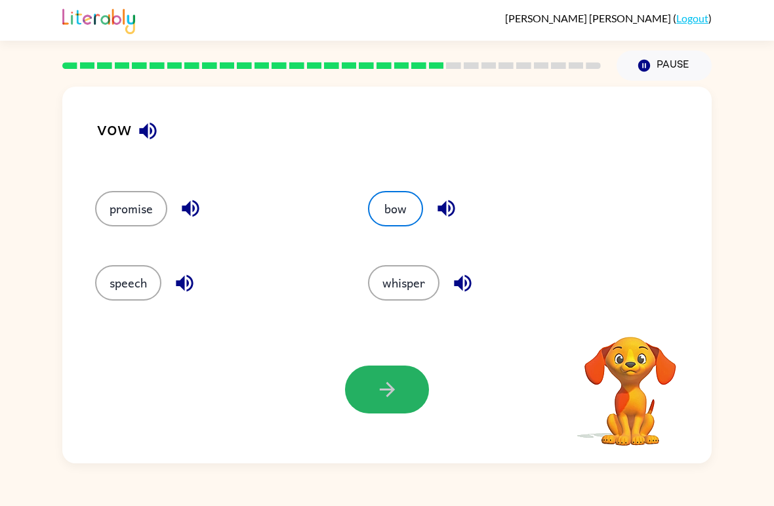
click at [403, 384] on button "button" at bounding box center [387, 389] width 84 height 48
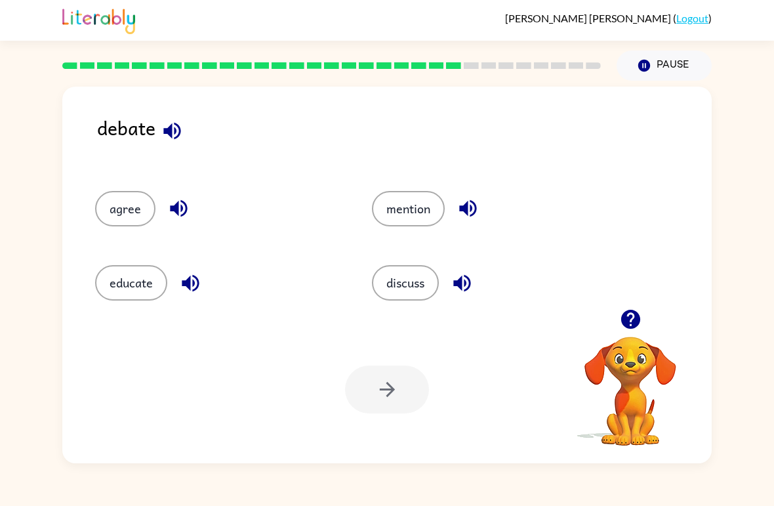
click at [134, 279] on button "educate" at bounding box center [131, 282] width 72 height 35
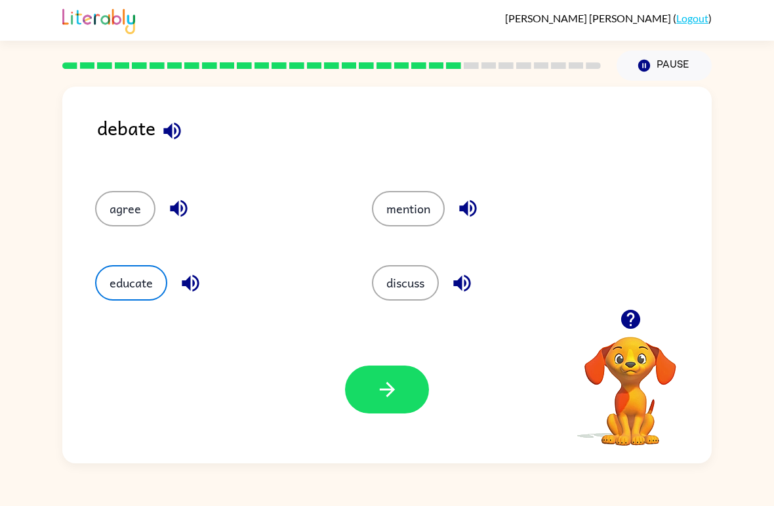
click at [374, 411] on button "button" at bounding box center [387, 389] width 84 height 48
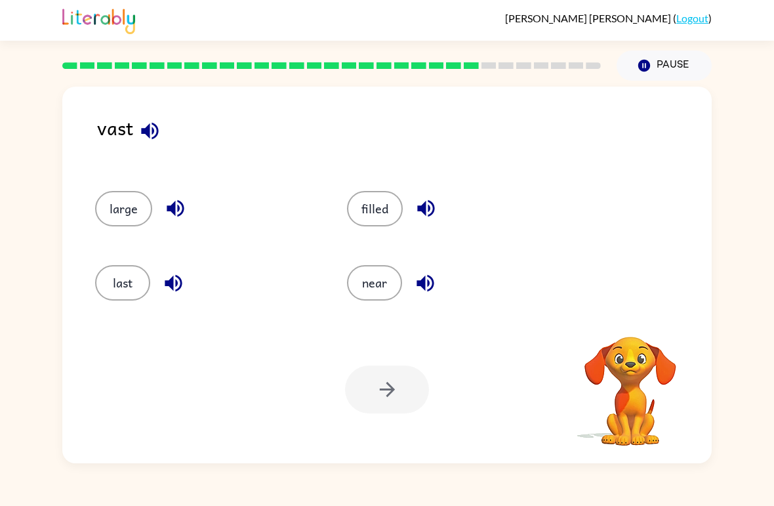
click at [119, 294] on button "last" at bounding box center [122, 282] width 55 height 35
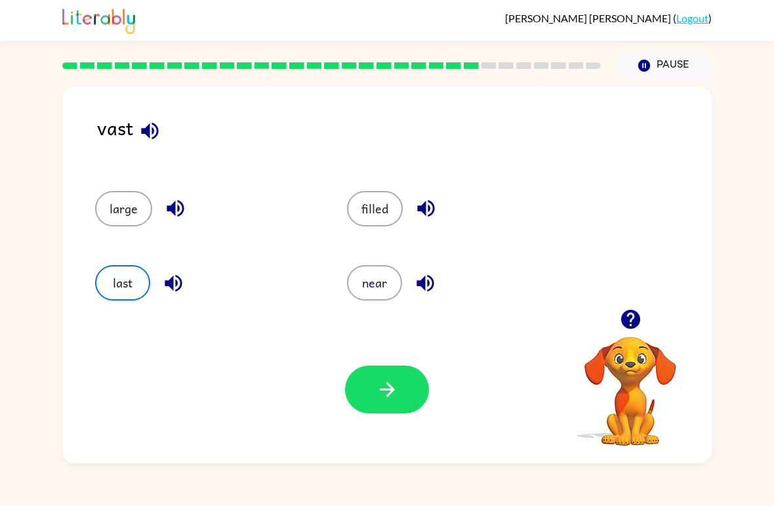
click at [396, 397] on icon "button" at bounding box center [387, 389] width 23 height 23
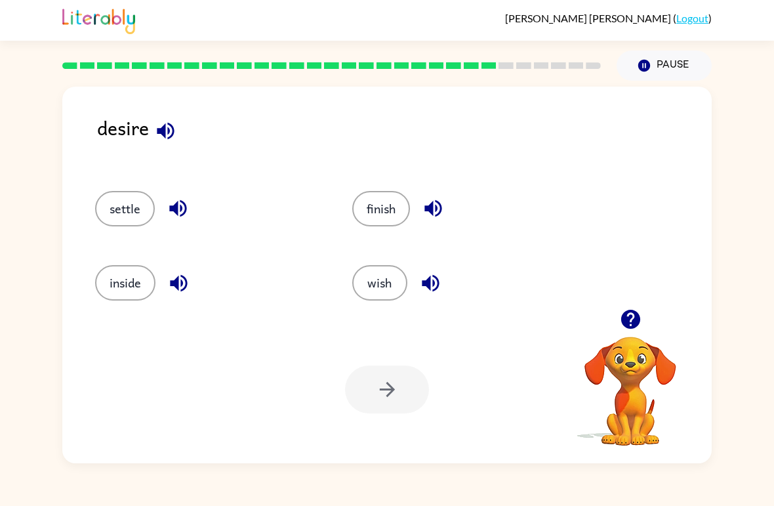
click at [125, 216] on button "settle" at bounding box center [125, 208] width 60 height 35
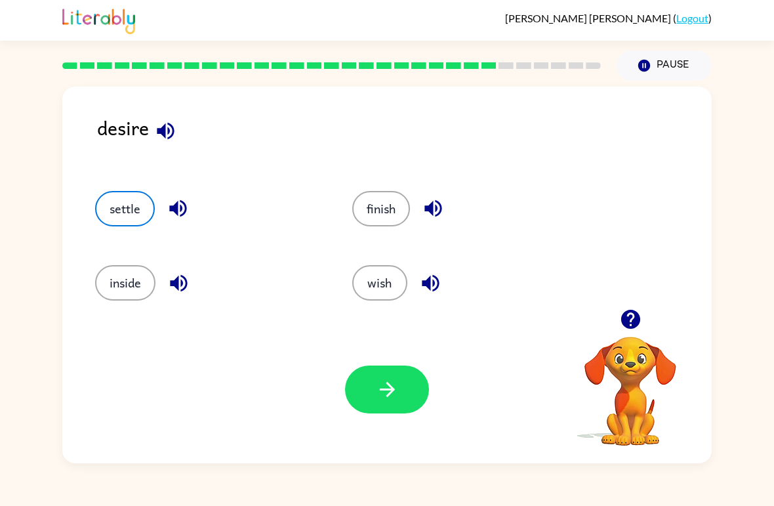
click at [408, 389] on button "button" at bounding box center [387, 389] width 84 height 48
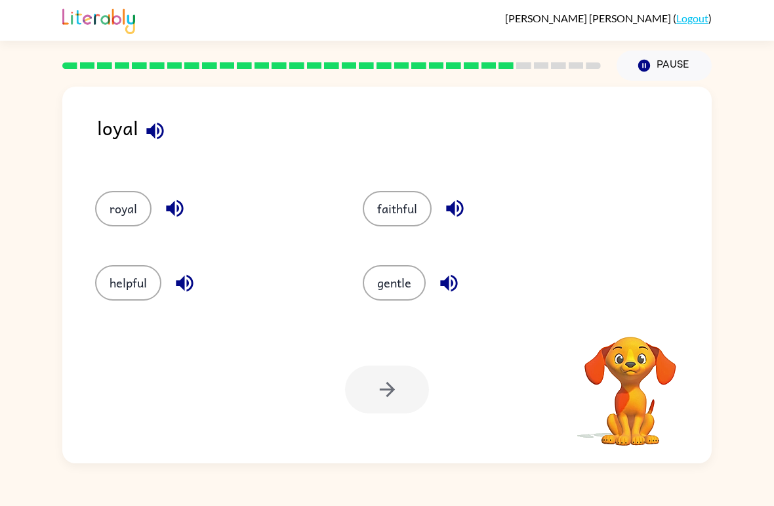
click at [113, 214] on button "royal" at bounding box center [123, 208] width 56 height 35
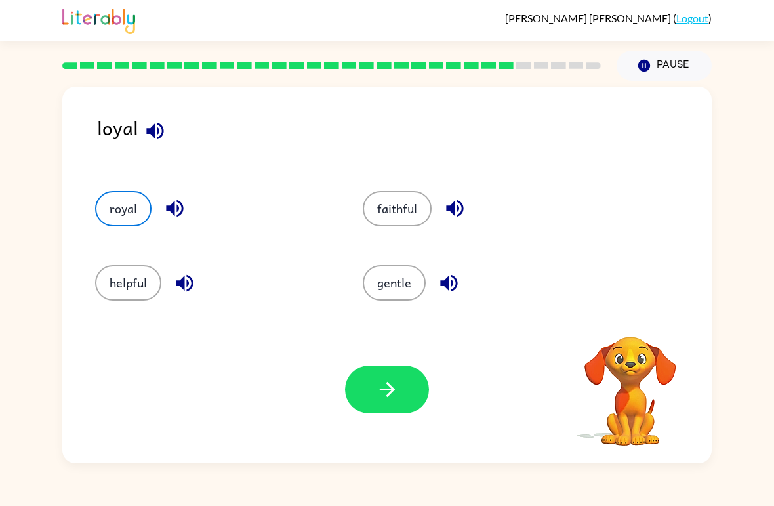
click at [399, 408] on button "button" at bounding box center [387, 389] width 84 height 48
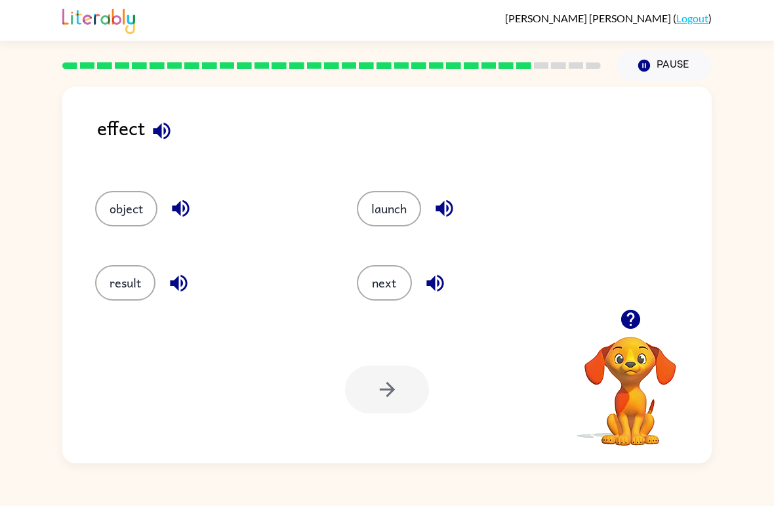
click at [143, 213] on button "object" at bounding box center [126, 208] width 62 height 35
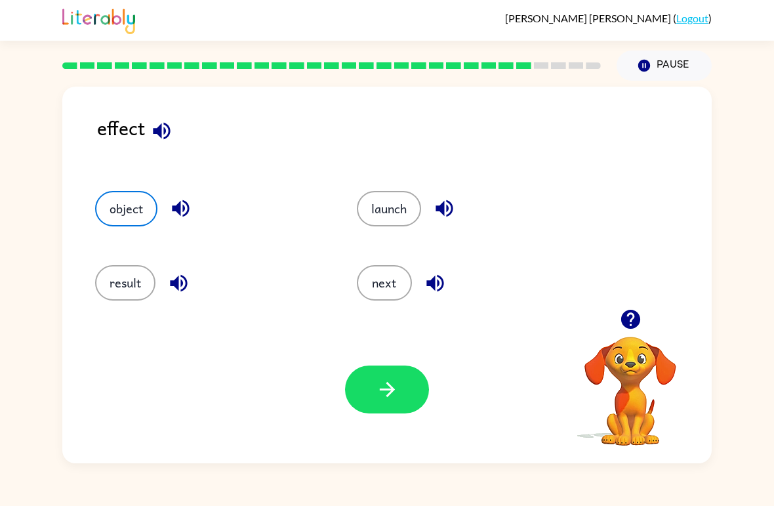
click at [373, 390] on button "button" at bounding box center [387, 389] width 84 height 48
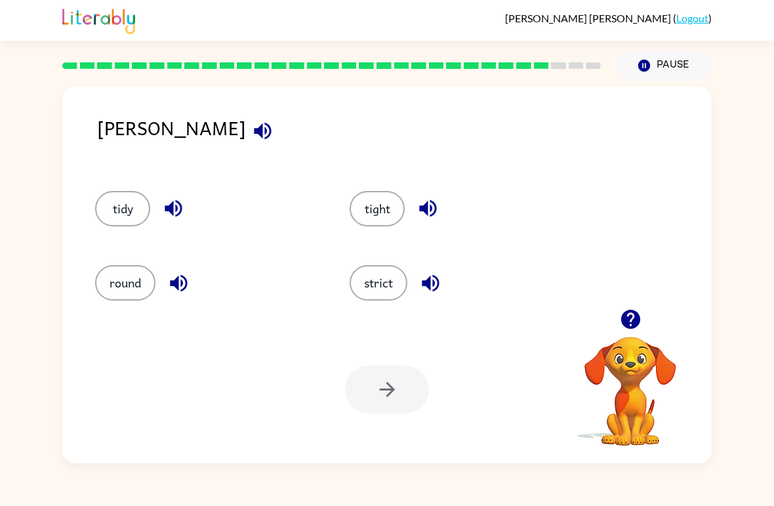
click at [380, 287] on button "strict" at bounding box center [379, 282] width 58 height 35
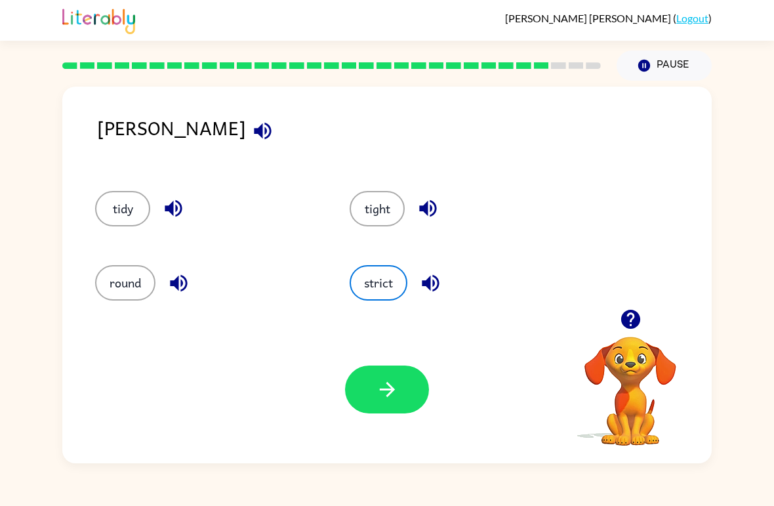
click at [393, 386] on icon "button" at bounding box center [387, 389] width 23 height 23
click at [379, 270] on button "strict" at bounding box center [379, 282] width 58 height 35
click at [395, 211] on button "tight" at bounding box center [377, 208] width 55 height 35
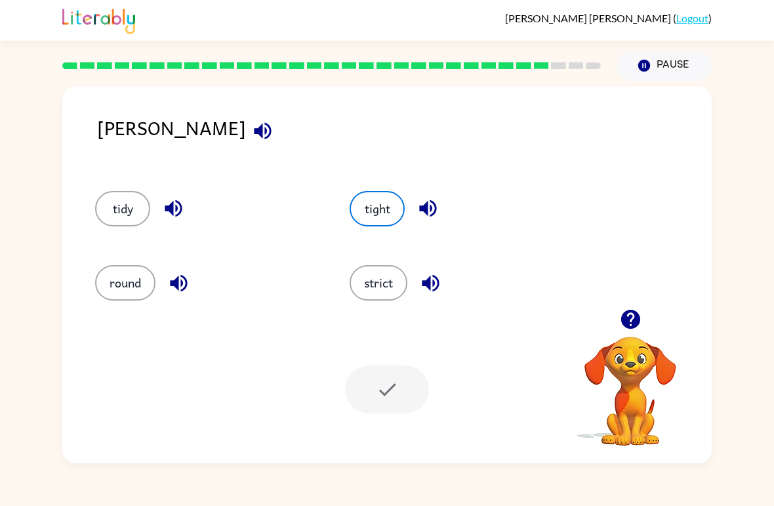
click at [442, 207] on button "button" at bounding box center [427, 208] width 33 height 33
click at [441, 296] on button "button" at bounding box center [430, 282] width 33 height 33
click at [189, 195] on div "tidy" at bounding box center [207, 208] width 224 height 35
click at [178, 209] on icon "button" at bounding box center [173, 208] width 23 height 23
click at [184, 288] on icon "button" at bounding box center [178, 283] width 23 height 23
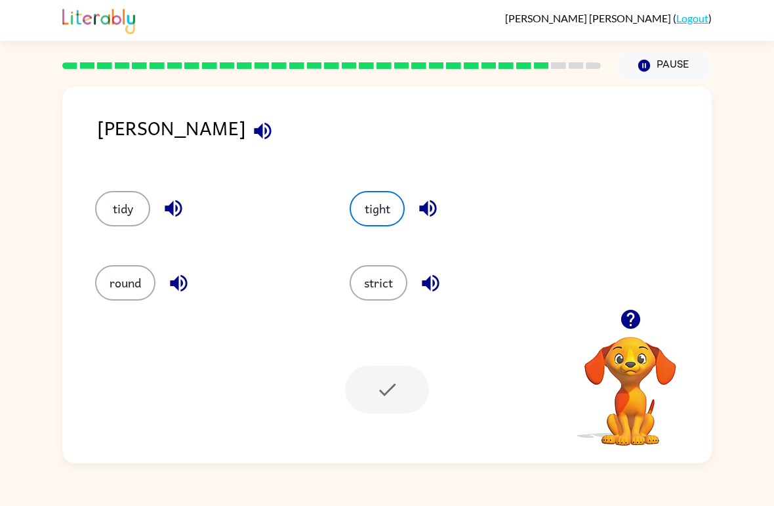
click at [629, 333] on button "button" at bounding box center [630, 318] width 33 height 33
click at [413, 273] on div "strict" at bounding box center [462, 282] width 224 height 35
click at [400, 205] on button "tight" at bounding box center [377, 208] width 55 height 35
click at [382, 300] on button "strict" at bounding box center [379, 282] width 58 height 35
click at [392, 269] on button "strict" at bounding box center [379, 282] width 58 height 35
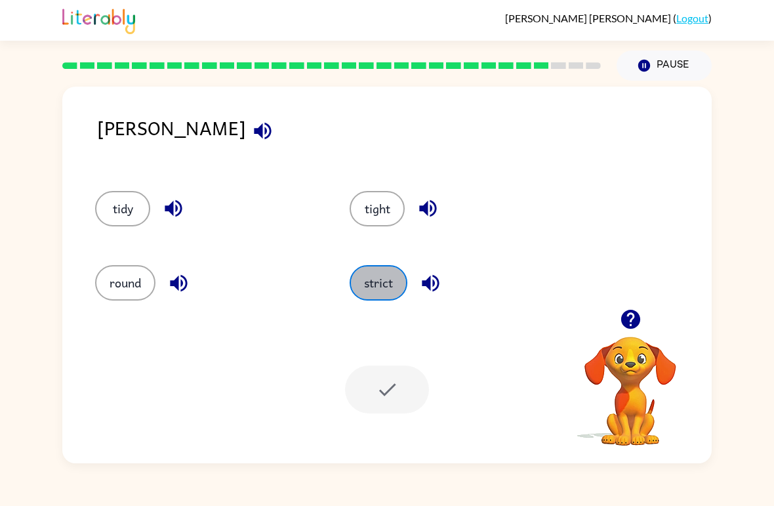
click at [392, 269] on button "strict" at bounding box center [379, 282] width 58 height 35
click at [396, 207] on button "tight" at bounding box center [377, 208] width 55 height 35
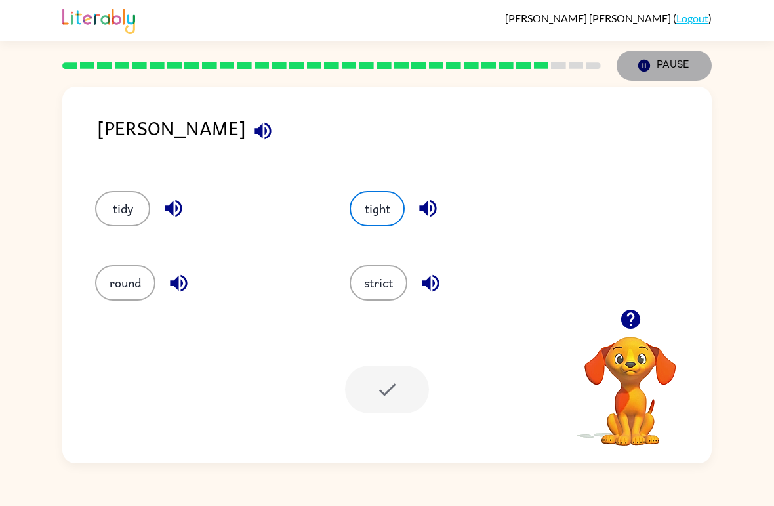
click at [695, 78] on button "Pause Pause" at bounding box center [664, 66] width 95 height 30
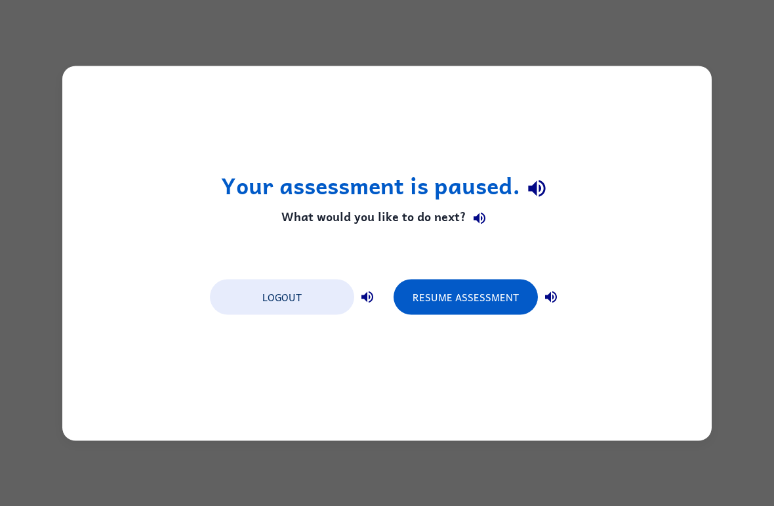
click at [649, 45] on div "Your assessment is paused. What would you like to do next? Logout Resume Assess…" at bounding box center [387, 253] width 774 height 506
click at [646, 33] on div "Your assessment is paused. What would you like to do next? Logout Resume Assess…" at bounding box center [387, 253] width 774 height 506
click at [605, 49] on div "Your assessment is paused. What would you like to do next? Logout Resume Assess…" at bounding box center [387, 253] width 774 height 506
click at [598, 57] on div "Your assessment is paused. What would you like to do next? Logout Resume Assess…" at bounding box center [387, 253] width 774 height 506
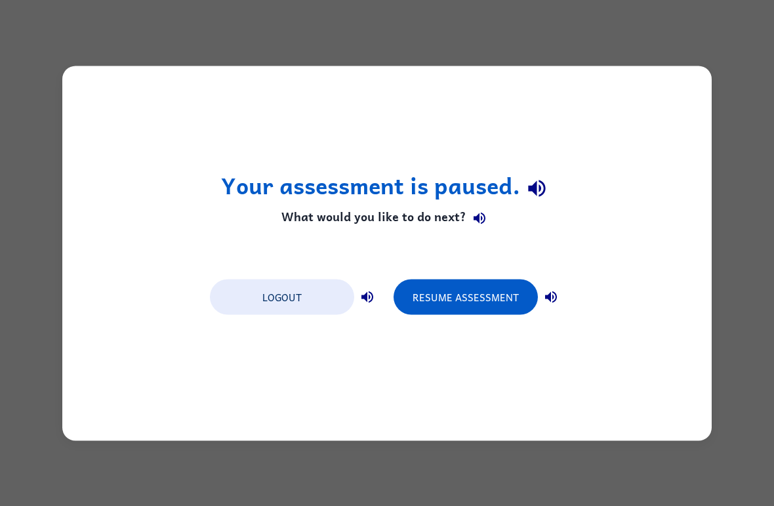
click at [508, 290] on button "Resume Assessment" at bounding box center [466, 296] width 144 height 35
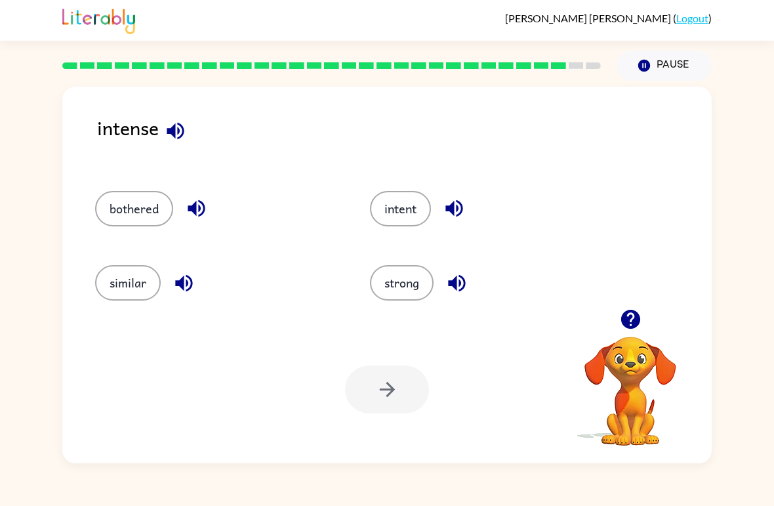
click at [412, 285] on button "strong" at bounding box center [402, 282] width 64 height 35
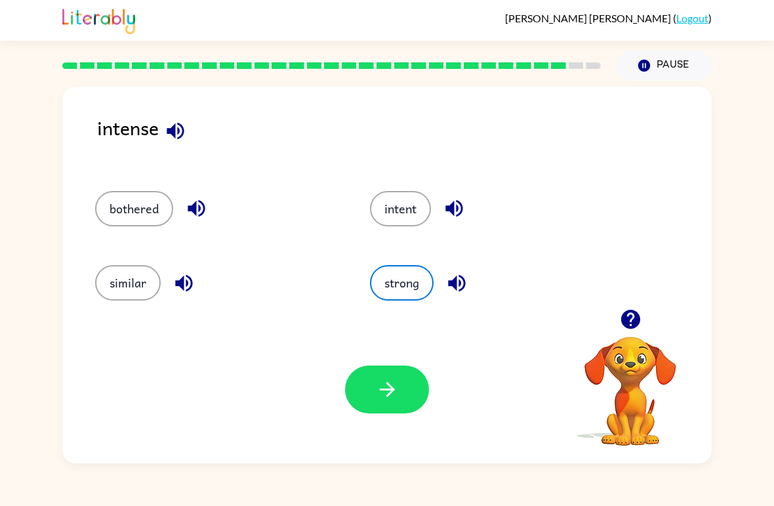
click at [398, 403] on button "button" at bounding box center [387, 389] width 84 height 48
click at [680, 64] on button "Pause Pause" at bounding box center [664, 66] width 95 height 30
click at [672, 70] on button "Pause Pause" at bounding box center [664, 66] width 95 height 30
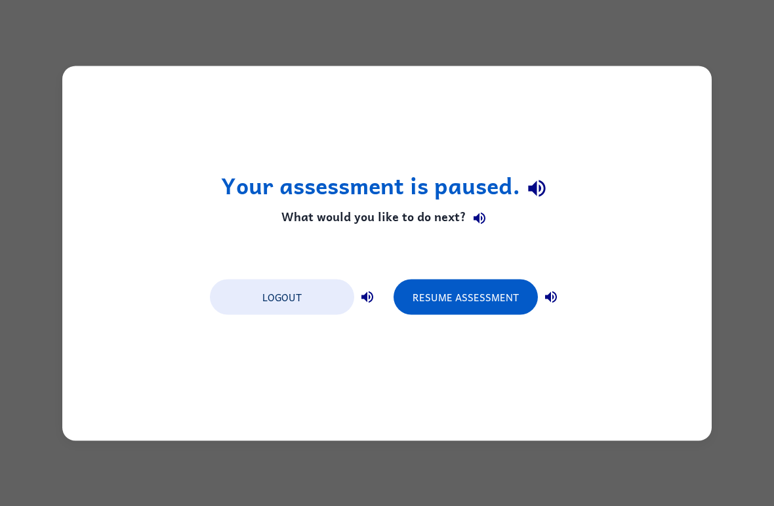
click at [479, 295] on button "Resume Assessment" at bounding box center [466, 296] width 144 height 35
click at [479, 296] on button "Resume Assessment" at bounding box center [466, 296] width 144 height 35
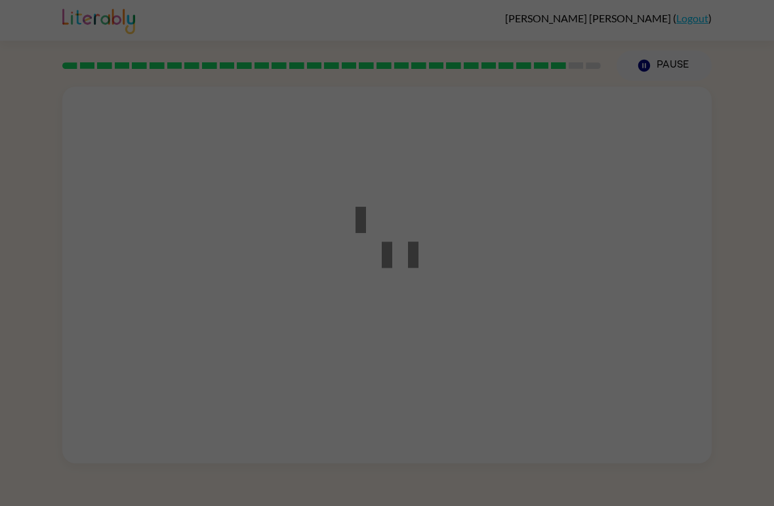
click at [599, 56] on div at bounding box center [387, 253] width 774 height 506
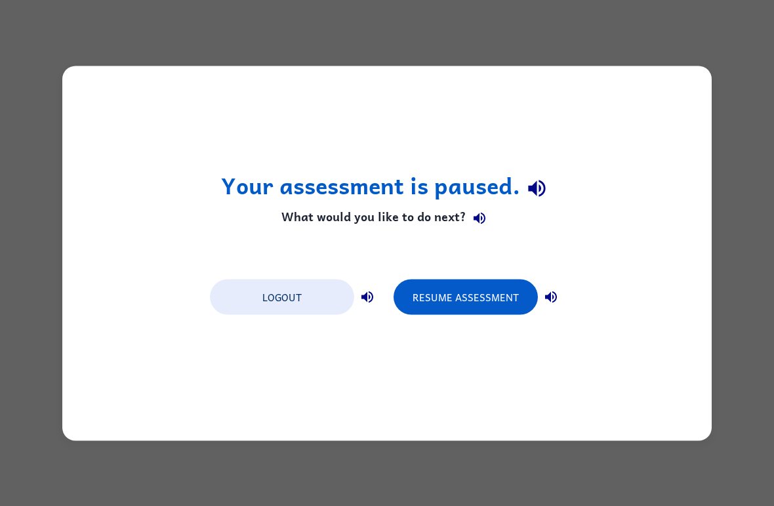
click at [493, 299] on button "Resume Assessment" at bounding box center [466, 296] width 144 height 35
click at [484, 308] on button "Resume Assessment" at bounding box center [466, 296] width 144 height 35
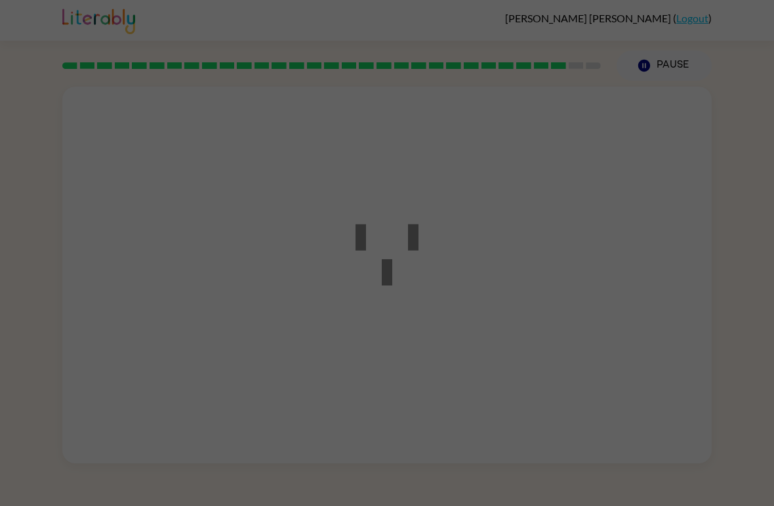
click at [494, 297] on div at bounding box center [387, 253] width 774 height 506
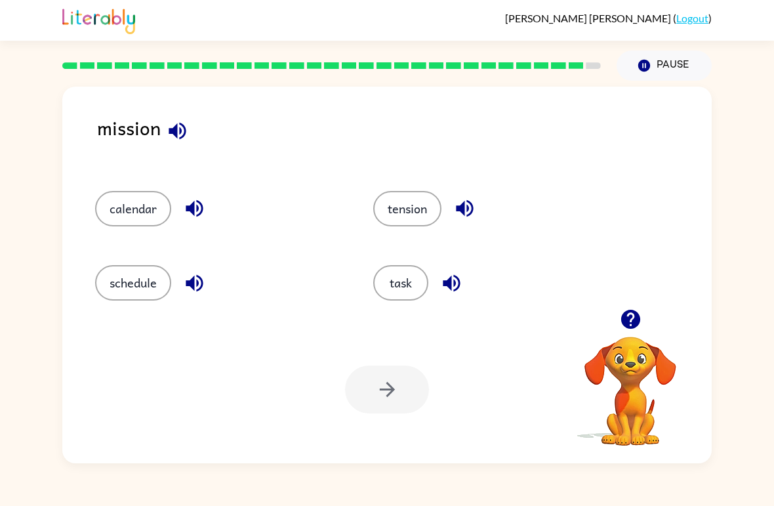
click at [415, 202] on button "tension" at bounding box center [407, 208] width 68 height 35
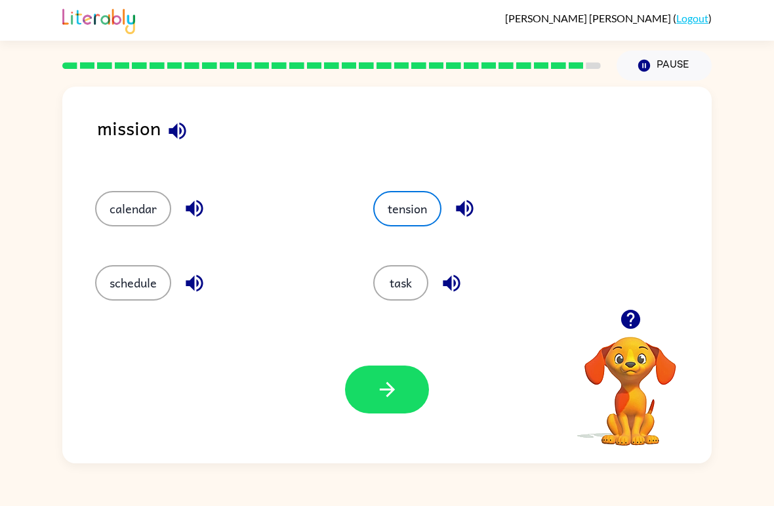
click at [399, 378] on button "button" at bounding box center [387, 389] width 84 height 48
click at [666, 81] on button "Pause Pause" at bounding box center [664, 66] width 95 height 30
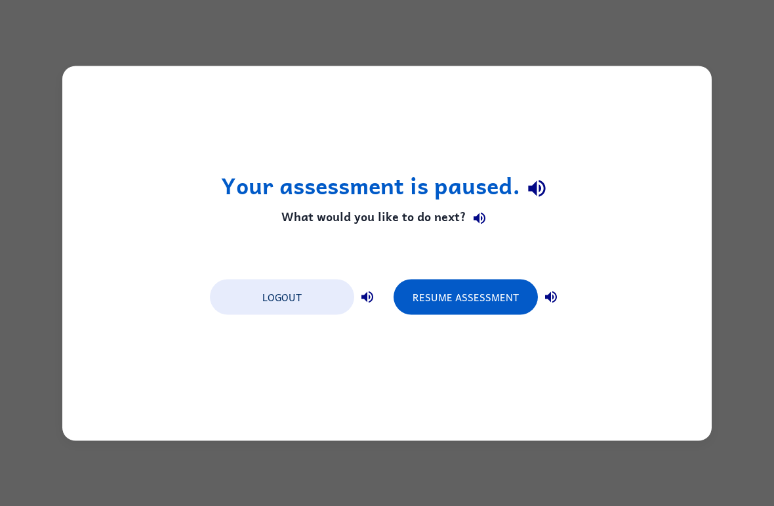
click at [473, 313] on button "Resume Assessment" at bounding box center [466, 296] width 144 height 35
